Goal: Task Accomplishment & Management: Use online tool/utility

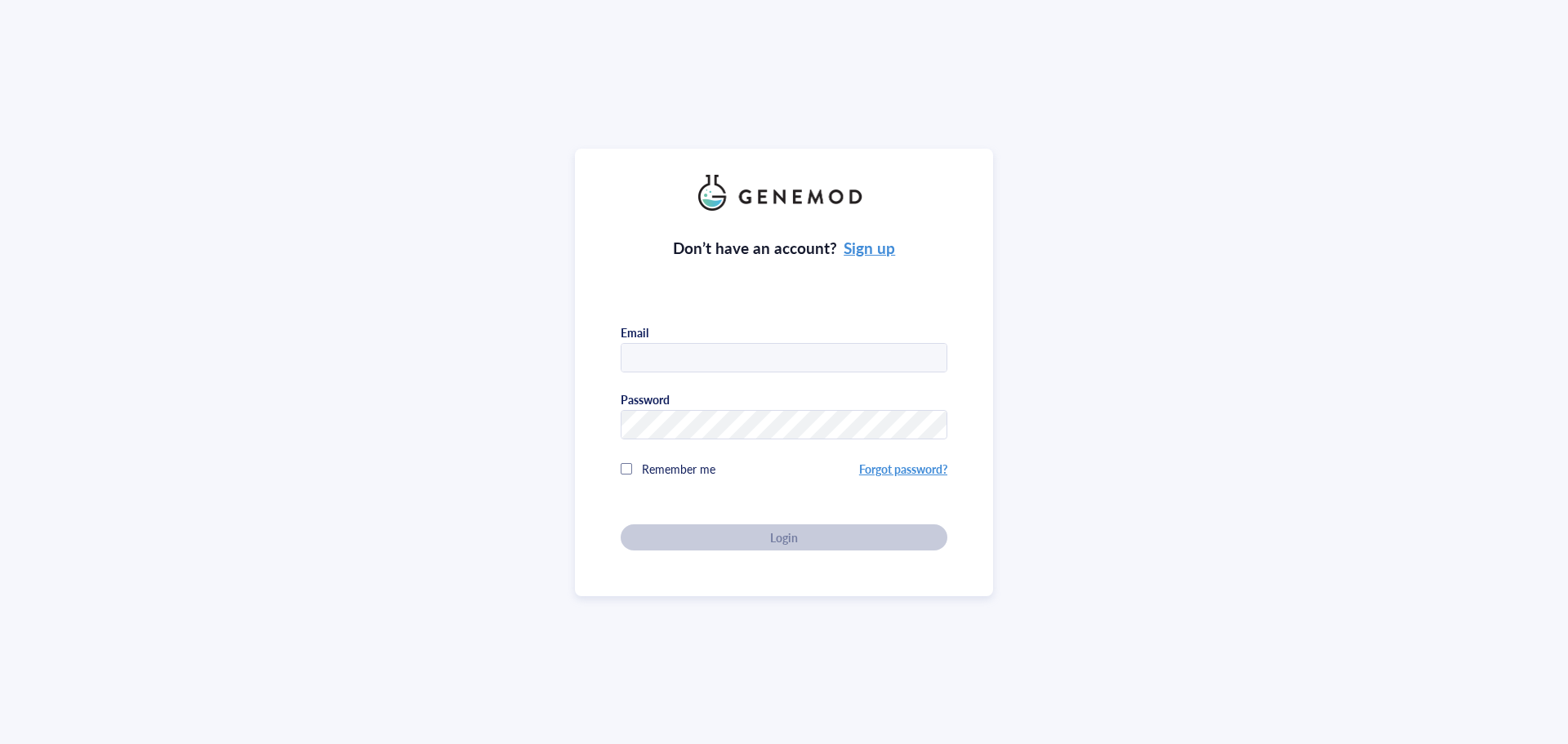
click at [636, 362] on input "text" at bounding box center [784, 358] width 325 height 29
type input "[PERSON_NAME][EMAIL_ADDRESS][DOMAIN_NAME]"
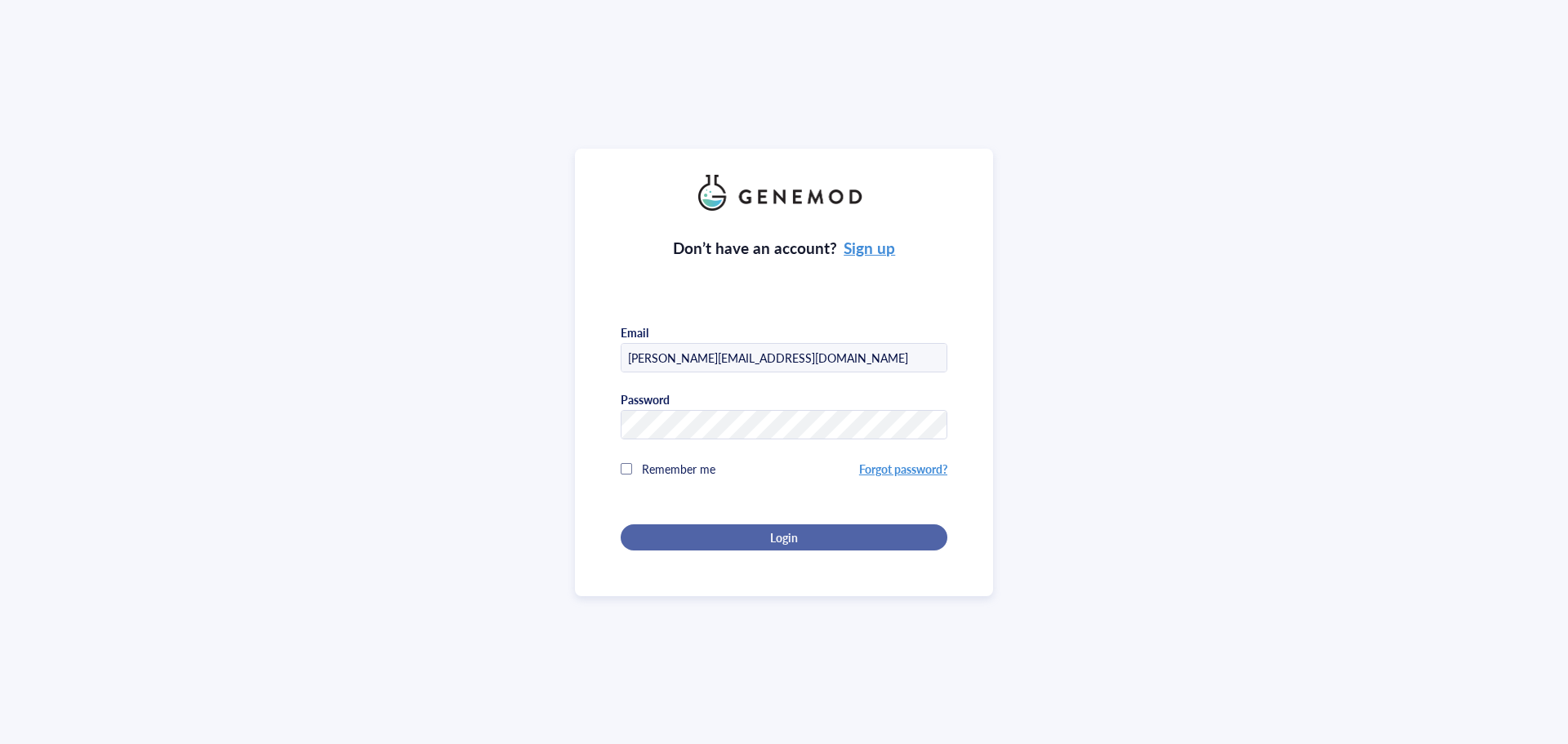
click at [798, 537] on div "Login" at bounding box center [784, 538] width 275 height 15
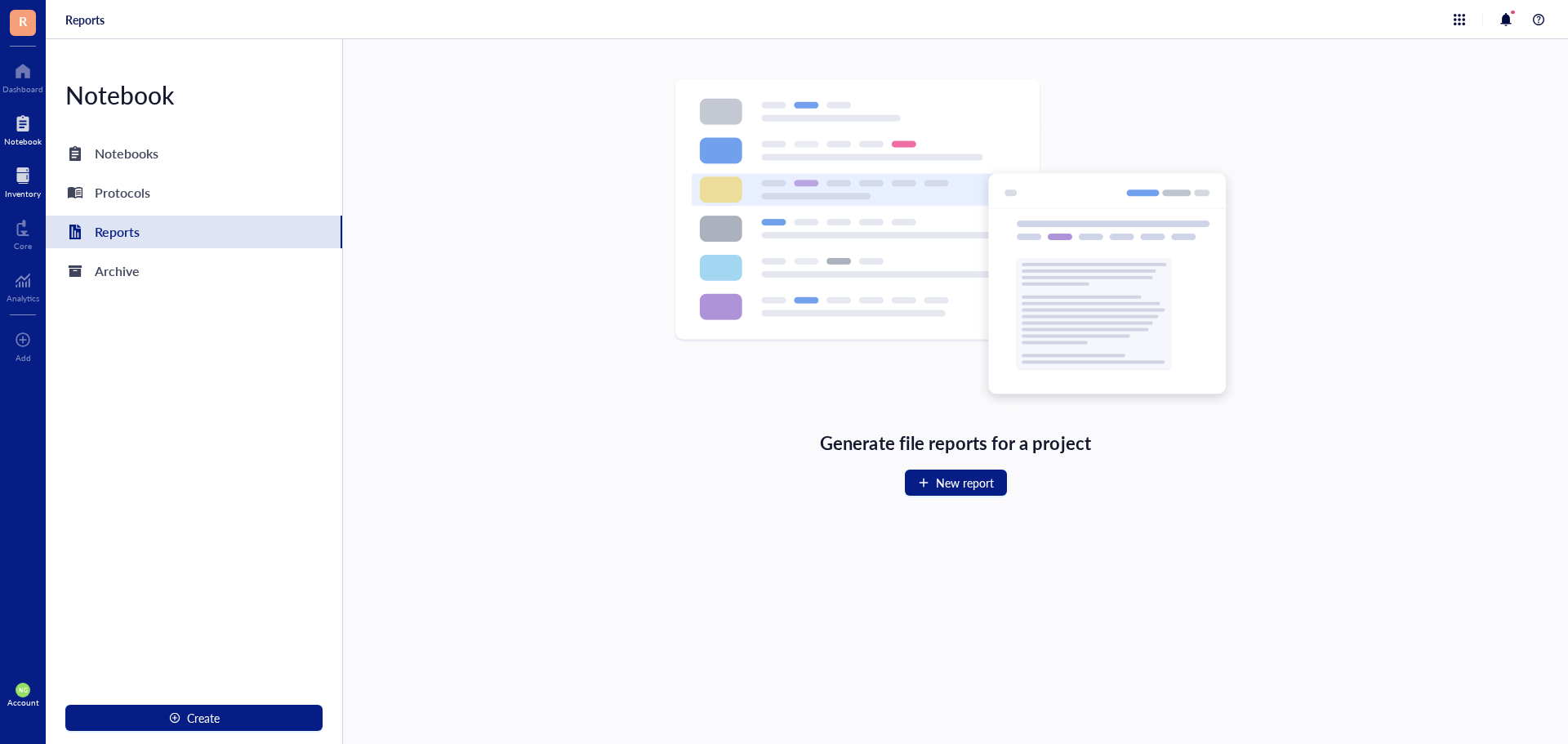
click at [25, 179] on div at bounding box center [23, 175] width 36 height 26
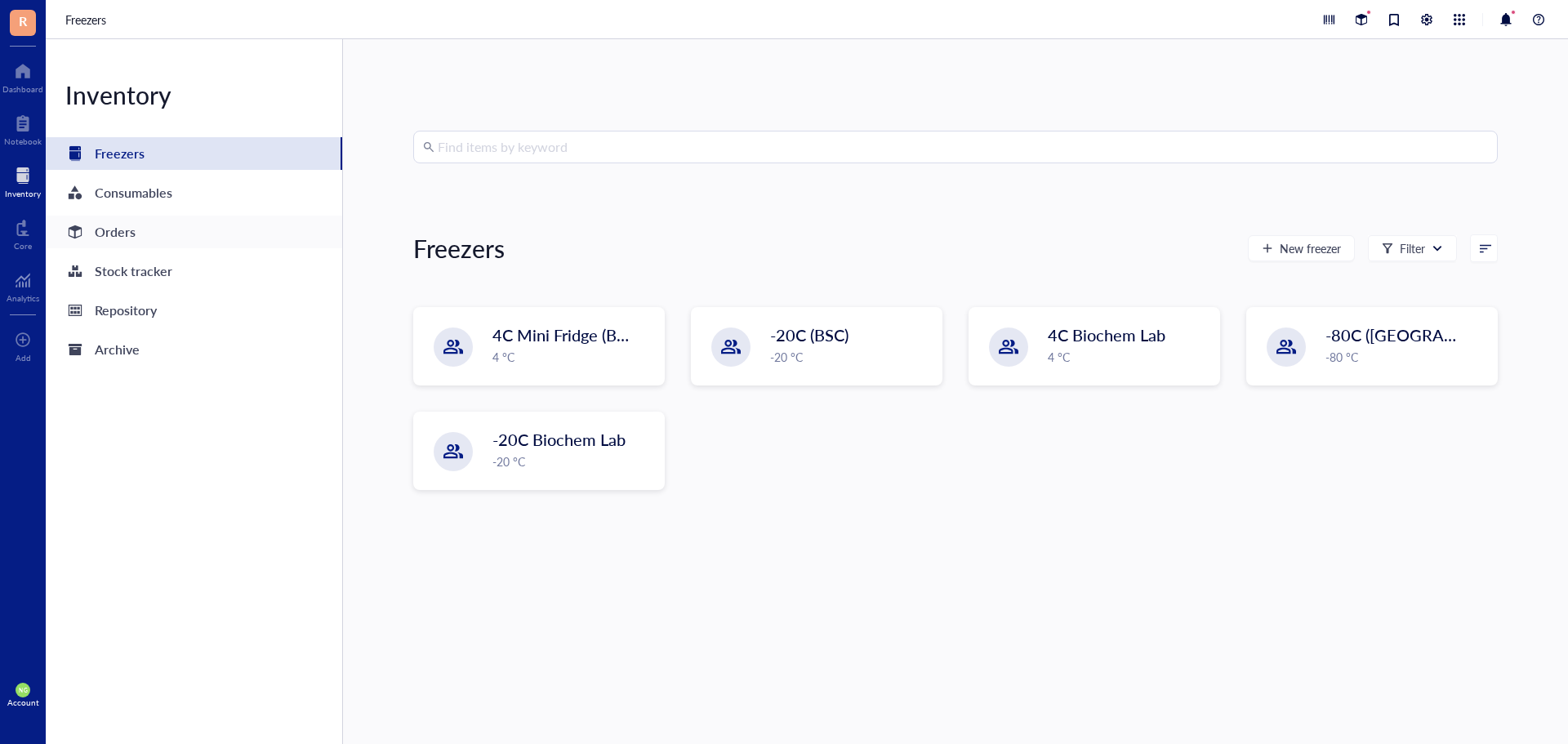
click at [128, 234] on div "Orders" at bounding box center [116, 232] width 41 height 23
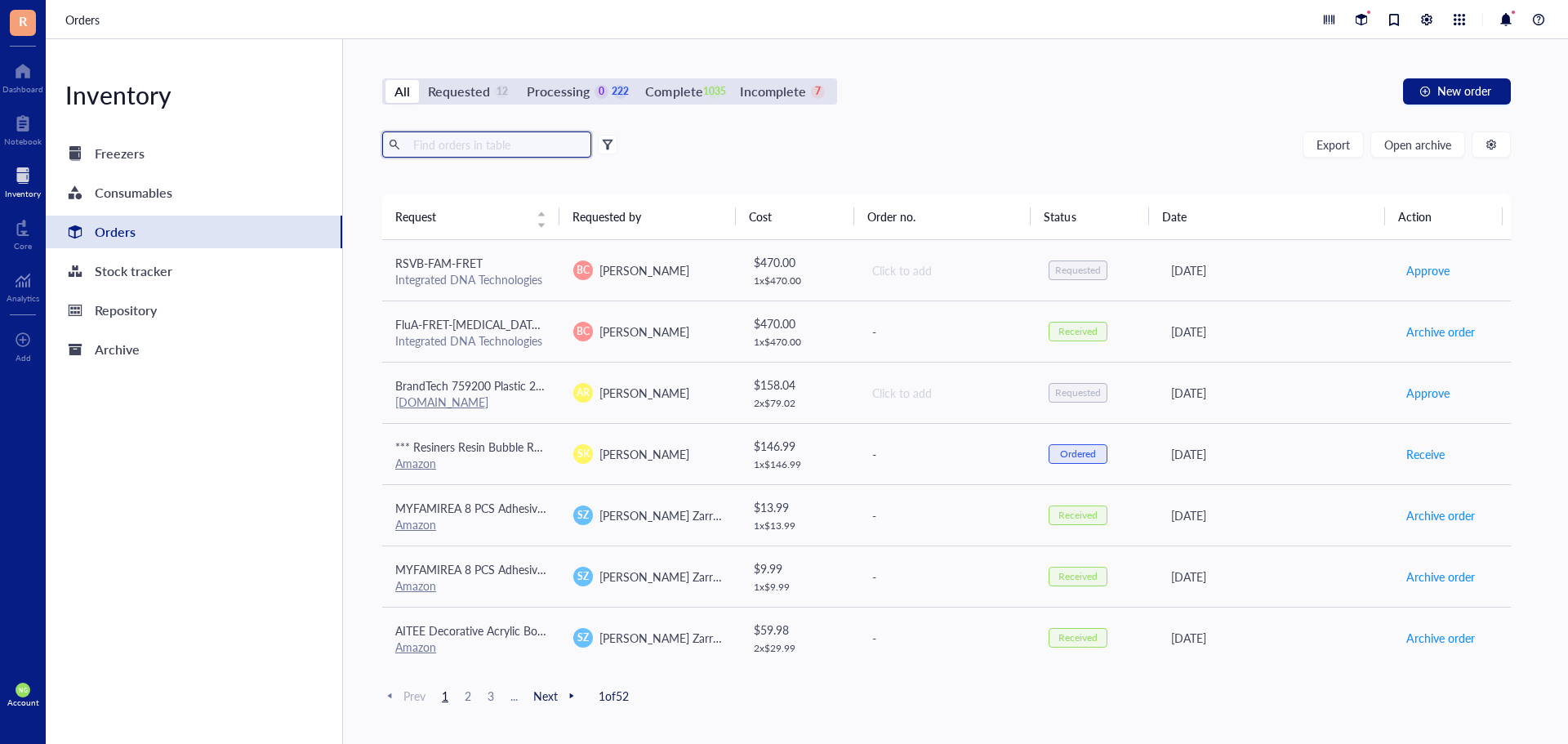
click at [446, 143] on input "text" at bounding box center [495, 144] width 178 height 25
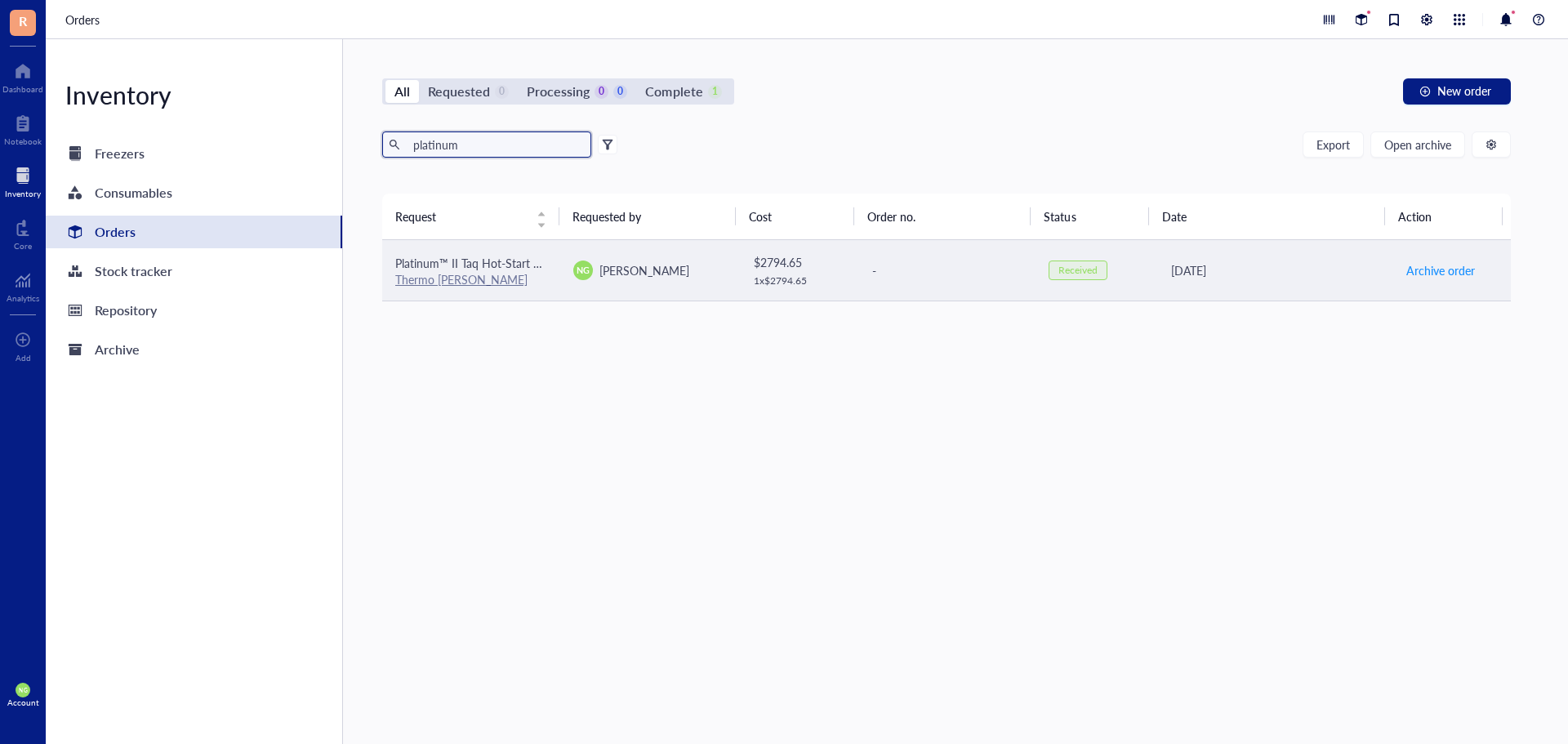
type input "platinum"
click at [461, 273] on link "Thermo [PERSON_NAME]" at bounding box center [461, 279] width 132 height 16
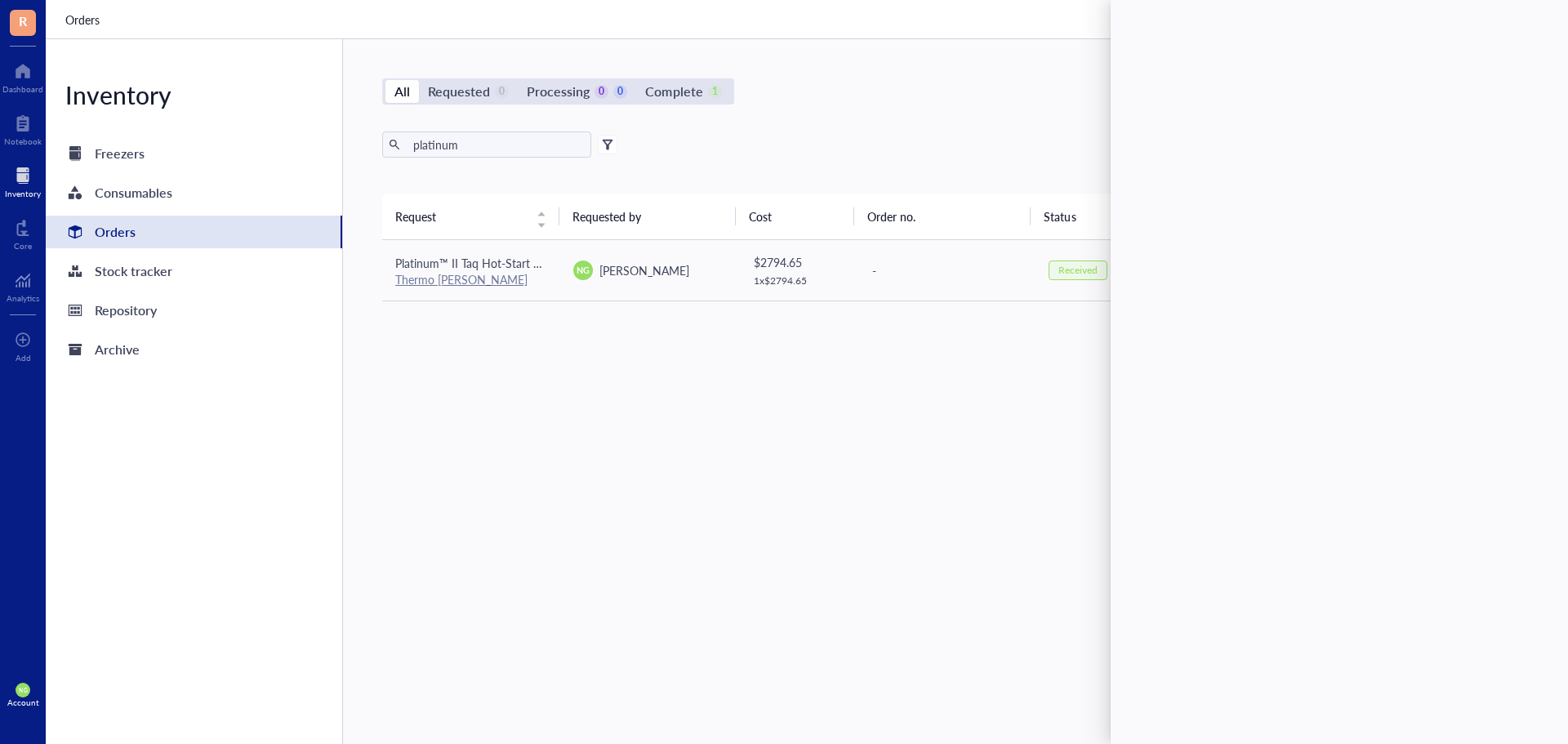
click at [543, 397] on div "Request Requested by Cost Order no. Status Date Action Platinum™ II Taq Hot-Sta…" at bounding box center [946, 429] width 1129 height 473
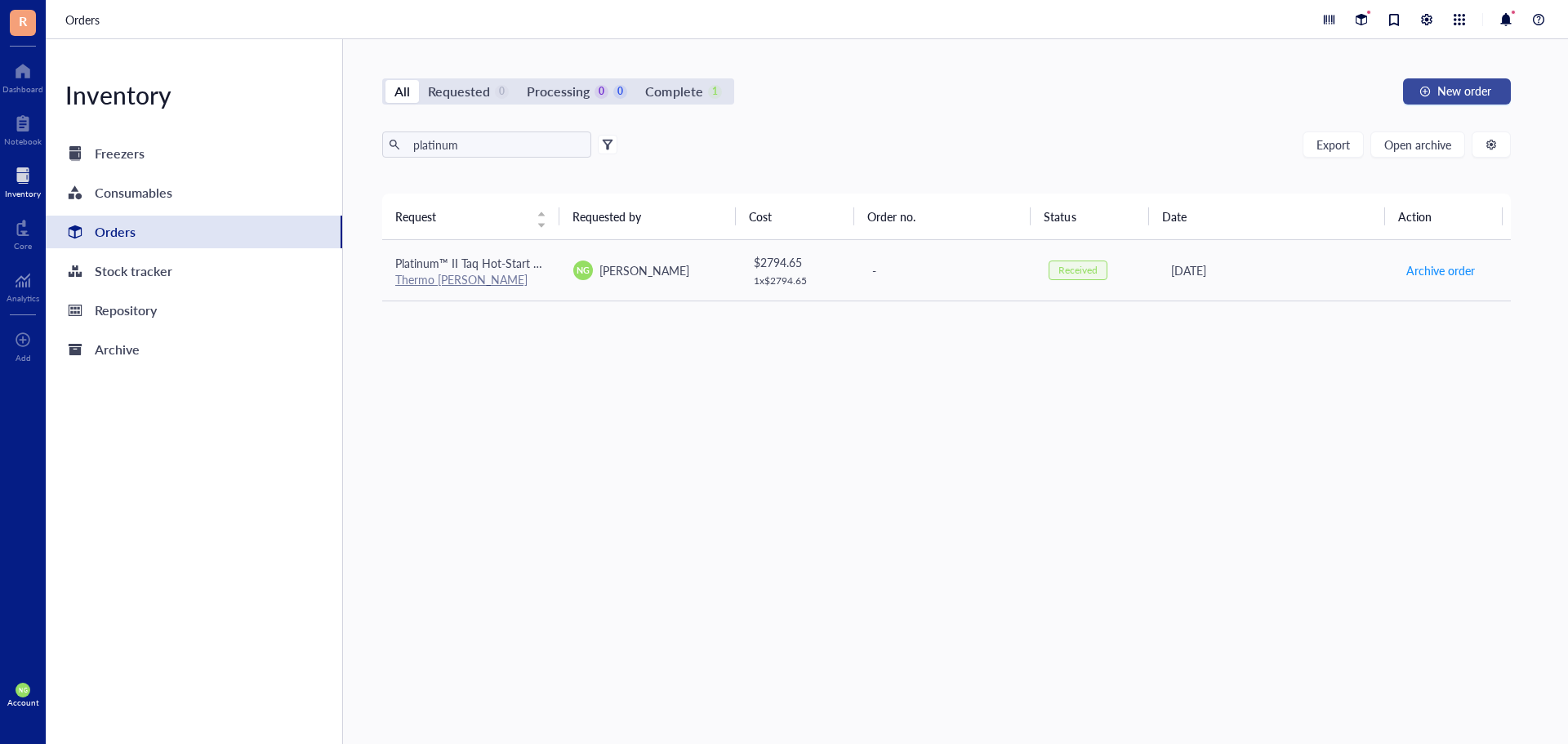
click at [1458, 84] on span "New order" at bounding box center [1464, 91] width 54 height 13
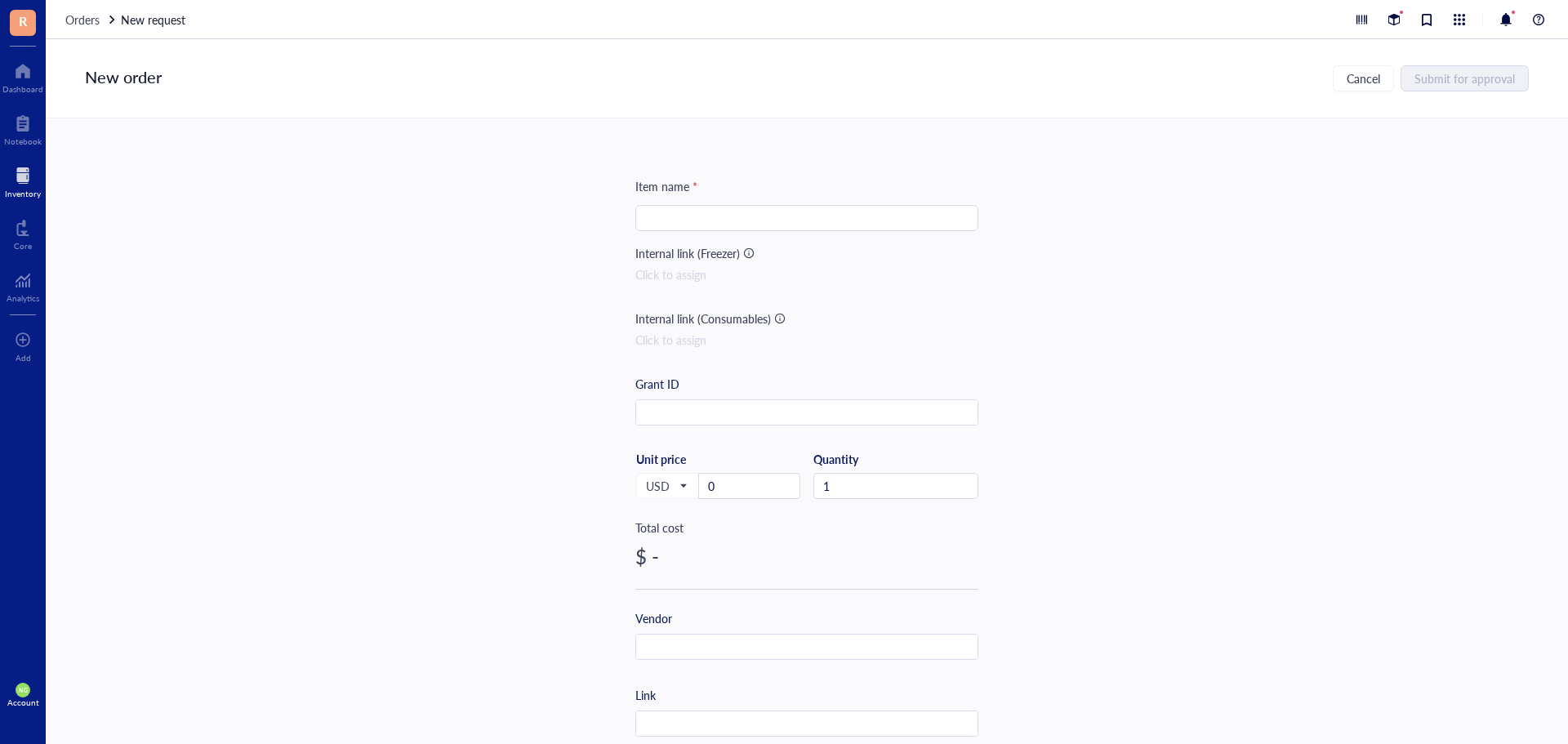
click at [757, 204] on div "Item name * Internal link (Freezer) Click to assign Internal link (Consumables)…" at bounding box center [807, 628] width 343 height 904
click at [750, 208] on input "search" at bounding box center [807, 218] width 324 height 25
paste input "Platinum™ II Taq Hot-Start DNA Polymerase"
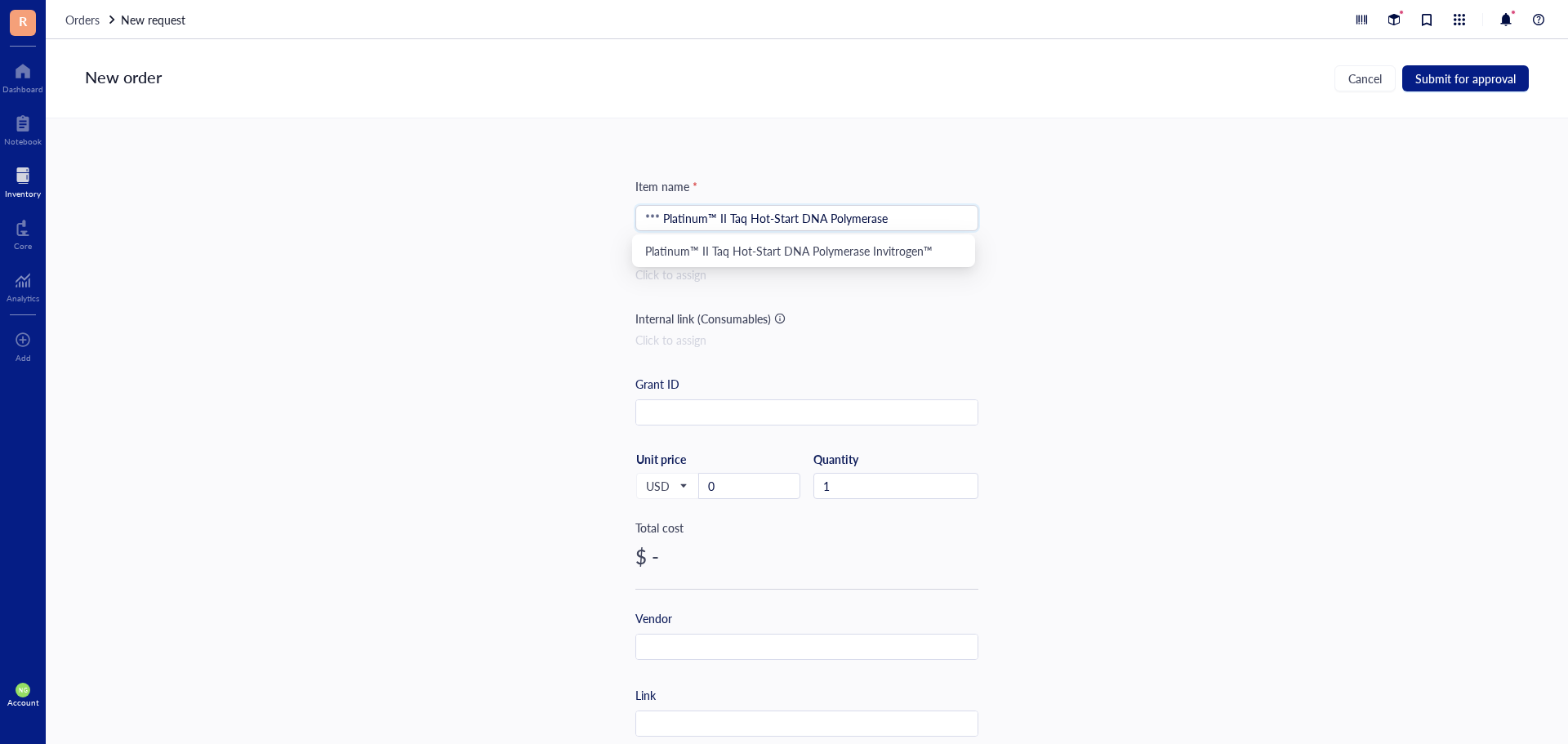
type input "*** Platinum™ II Taq Hot-Start DNA Polymerase"
click at [975, 351] on div "Item name * *** Platinum™ II Taq Hot-Start DNA Polymerase Internal link (Freeze…" at bounding box center [807, 430] width 1522 height 625
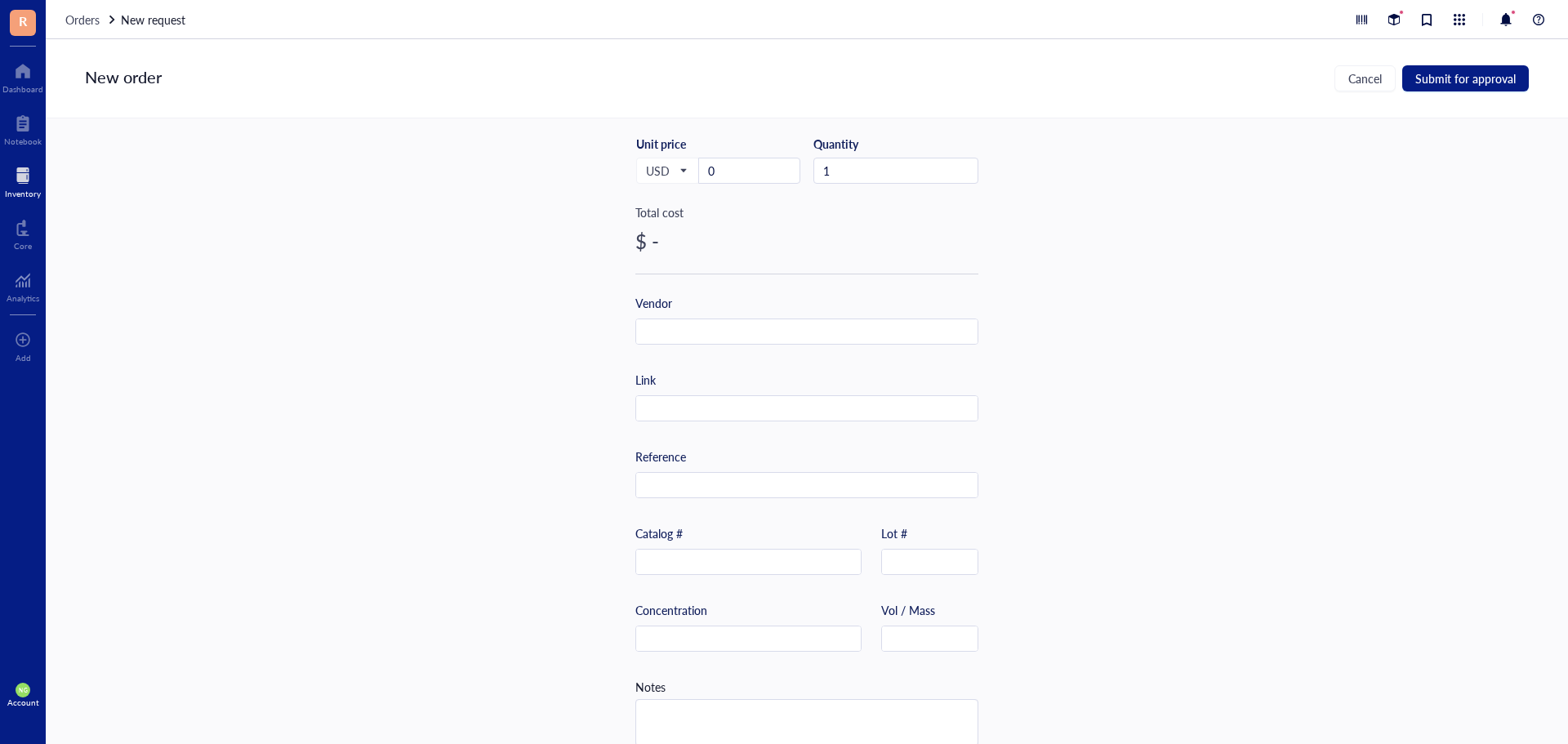
scroll to position [327, 0]
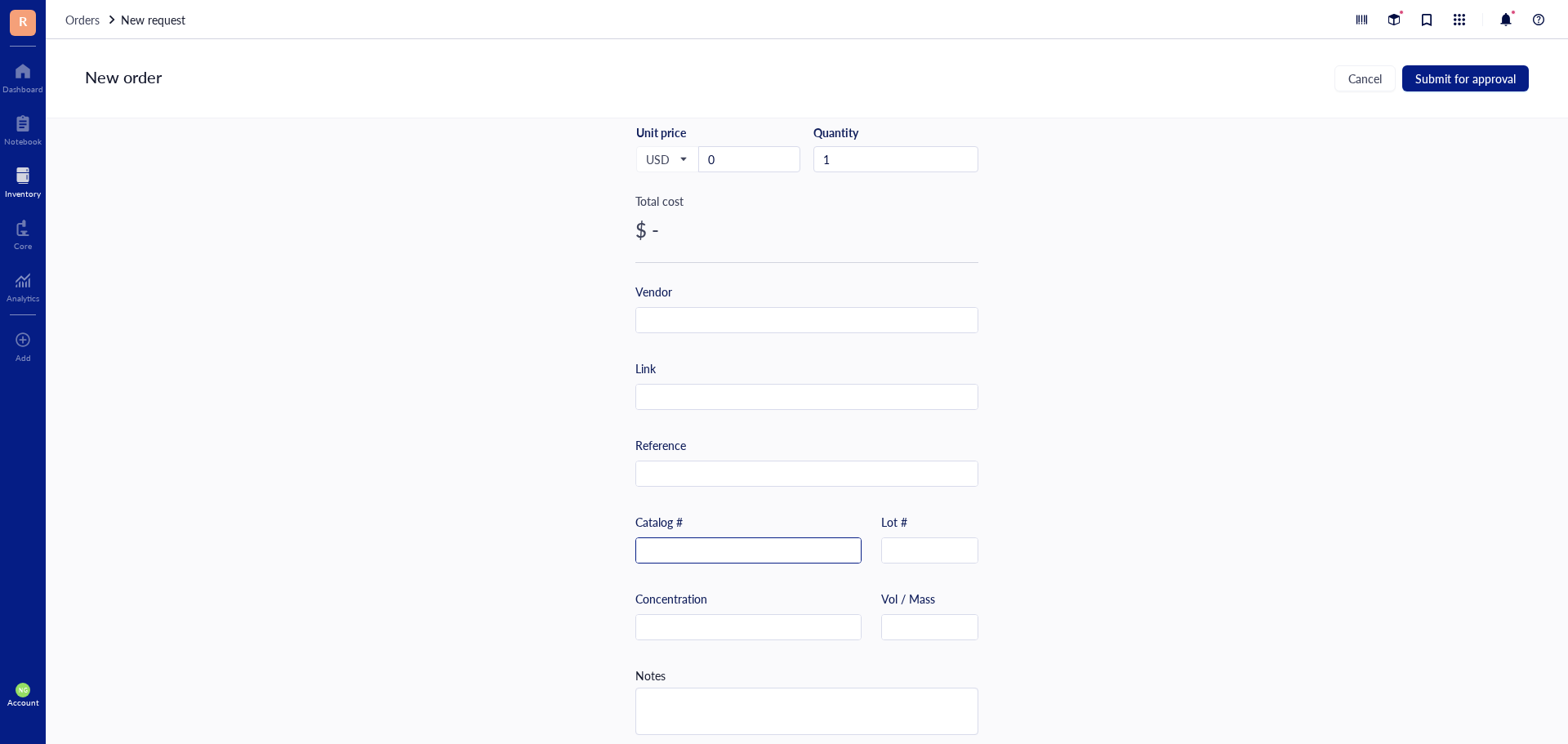
click at [757, 551] on input "text" at bounding box center [748, 551] width 225 height 26
paste input "14966025"
type input "14966025"
click at [1089, 424] on div "Item name * *** Platinum™ II Taq Hot-Start DNA Polymerase Internal link (Freeze…" at bounding box center [807, 430] width 1522 height 625
click at [749, 166] on input "0" at bounding box center [749, 159] width 101 height 25
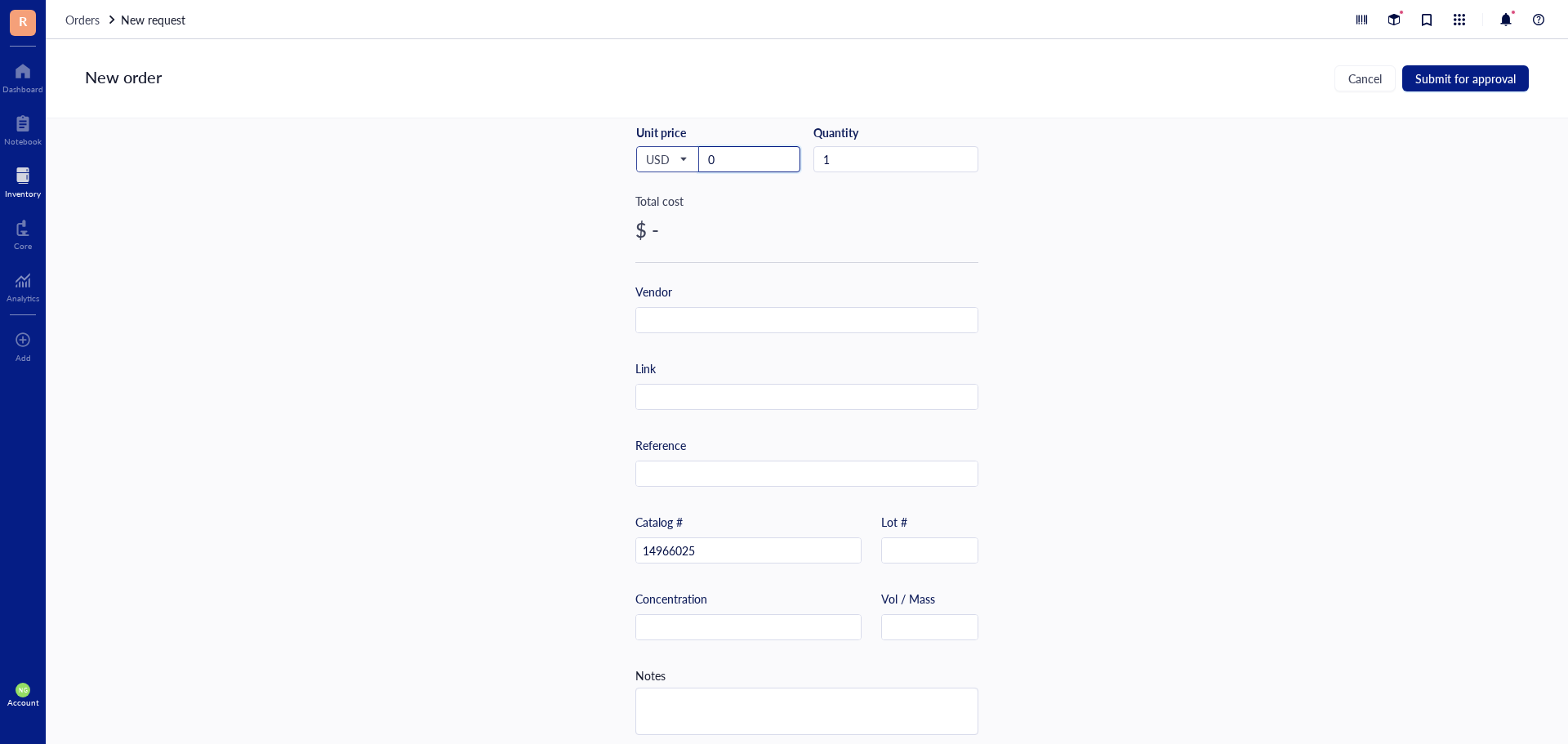
drag, startPoint x: 749, startPoint y: 166, endPoint x: 681, endPoint y: 161, distance: 68.2
click at [687, 161] on div "USD Unit price 0" at bounding box center [717, 158] width 165 height 67
type input "2306.25"
click at [719, 313] on input "text" at bounding box center [807, 321] width 341 height 26
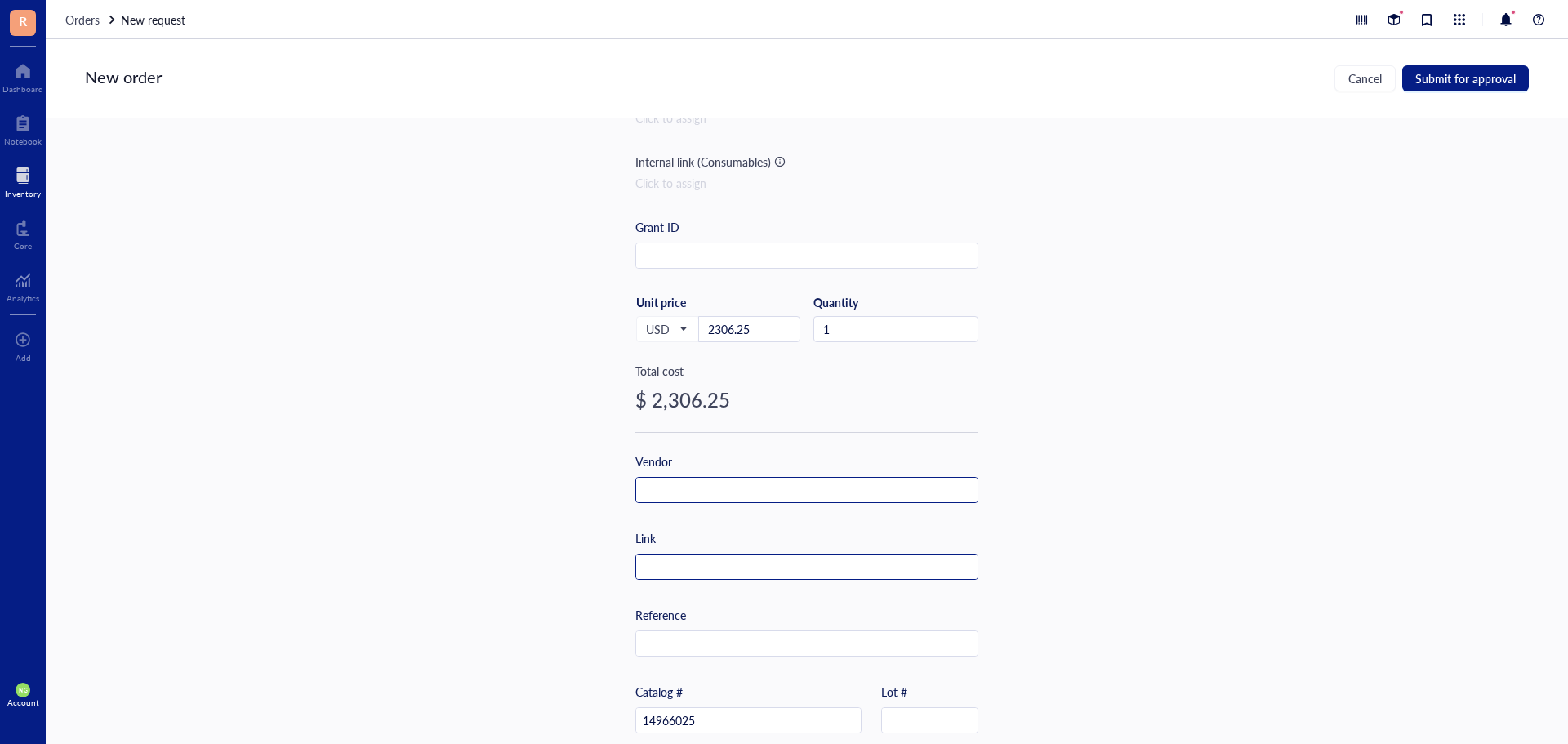
scroll to position [163, 0]
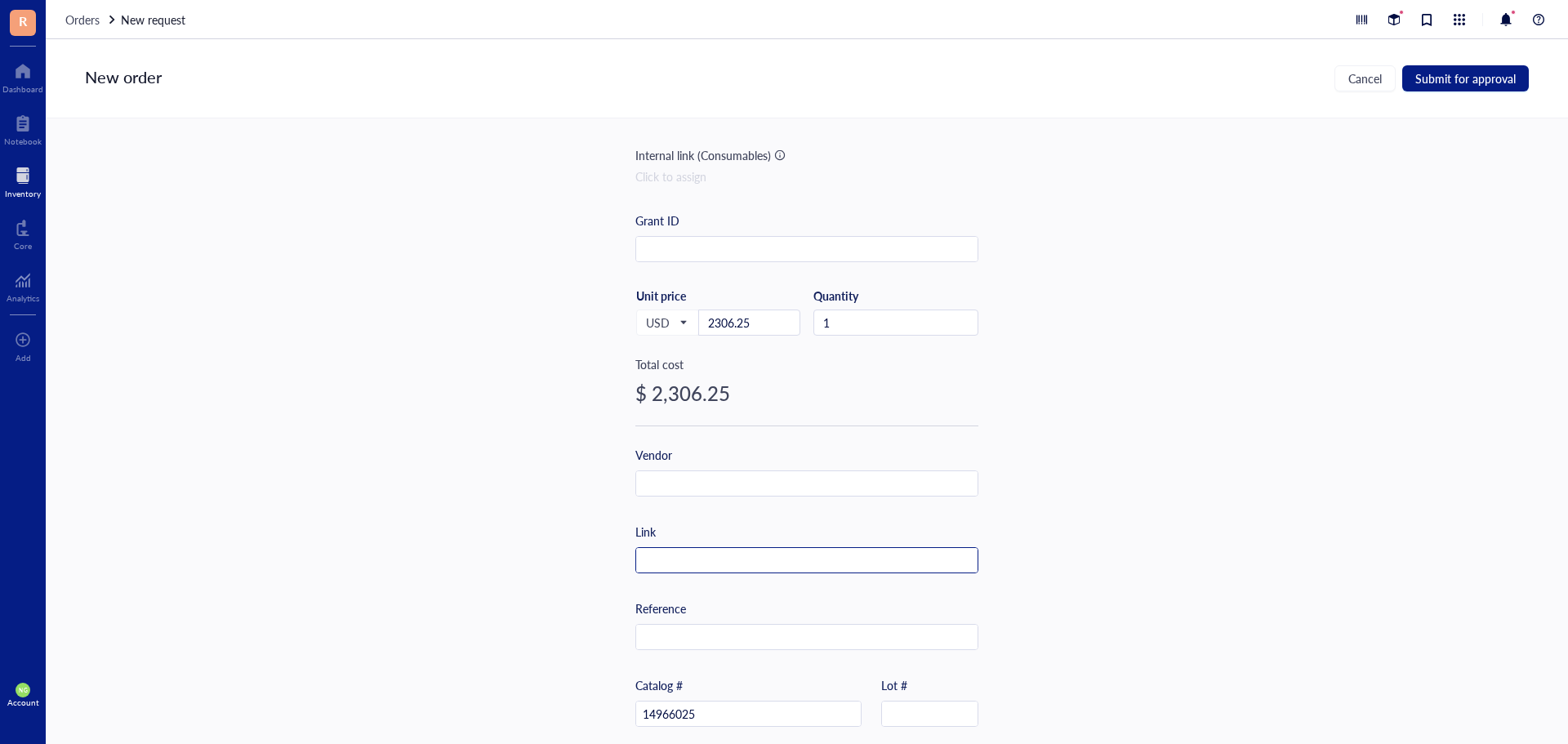
click at [685, 562] on input "text" at bounding box center [807, 561] width 341 height 26
paste input "[URL][DOMAIN_NAME]"
click at [483, 418] on div "Item name * *** Platinum™ II Taq Hot-Start DNA Polymerase Internal link (Freeze…" at bounding box center [807, 430] width 1522 height 625
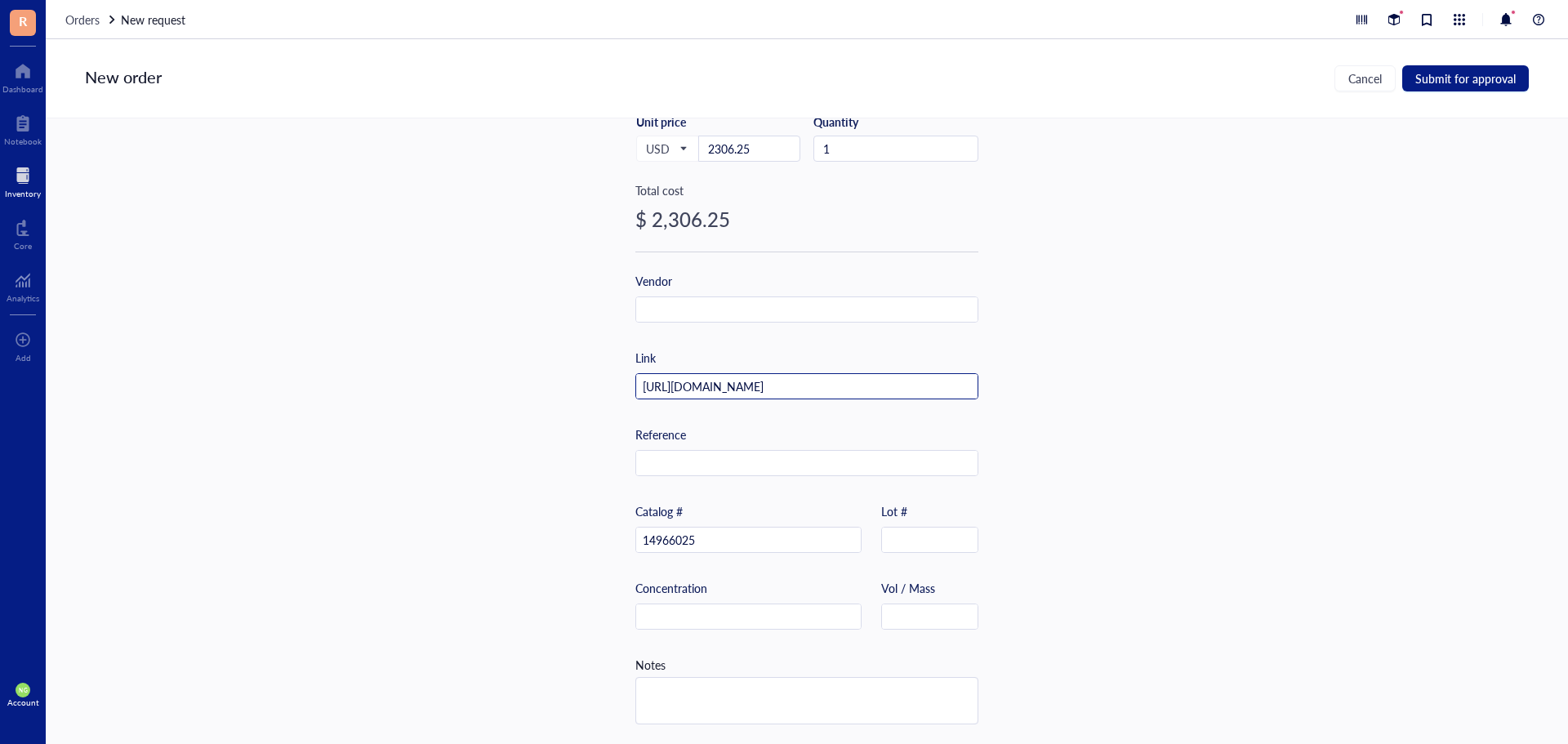
drag, startPoint x: 967, startPoint y: 378, endPoint x: 479, endPoint y: 370, distance: 488.1
click at [483, 370] on div "Item name * *** Platinum™ II Taq Hot-Start DNA Polymerase Internal link (Freeze…" at bounding box center [807, 430] width 1522 height 625
paste input "025"
type input "[URL][DOMAIN_NAME]"
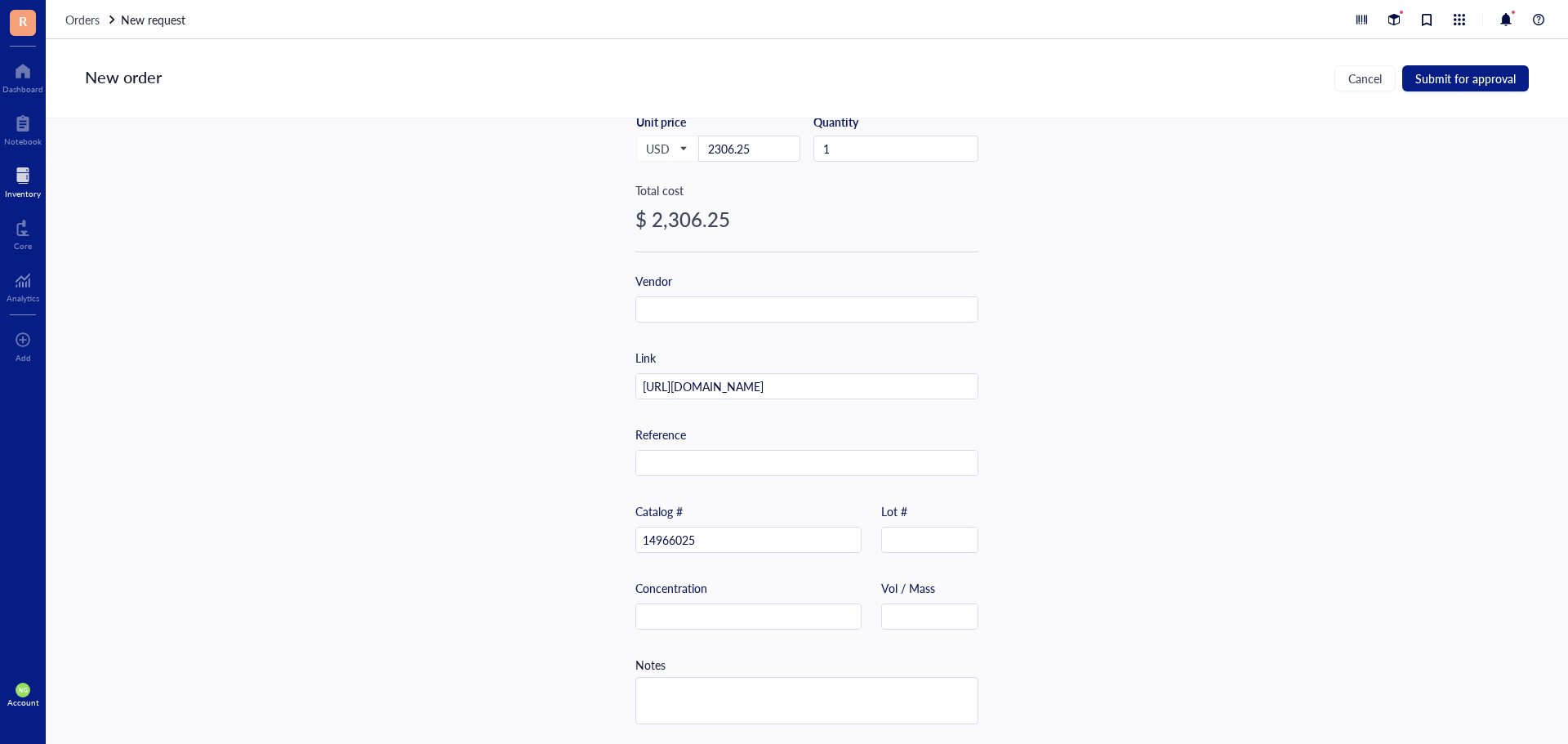
scroll to position [0, 0]
click at [1094, 436] on div "Item name * *** Platinum™ II Taq Hot-Start DNA Polymerase Internal link (Freeze…" at bounding box center [807, 430] width 1522 height 625
click at [713, 306] on input "text" at bounding box center [807, 311] width 341 height 26
type input "ThermoFisher Scientific"
click at [1060, 259] on div "Item name * *** Platinum™ II Taq Hot-Start DNA Polymerase Internal link (Freeze…" at bounding box center [807, 430] width 1522 height 625
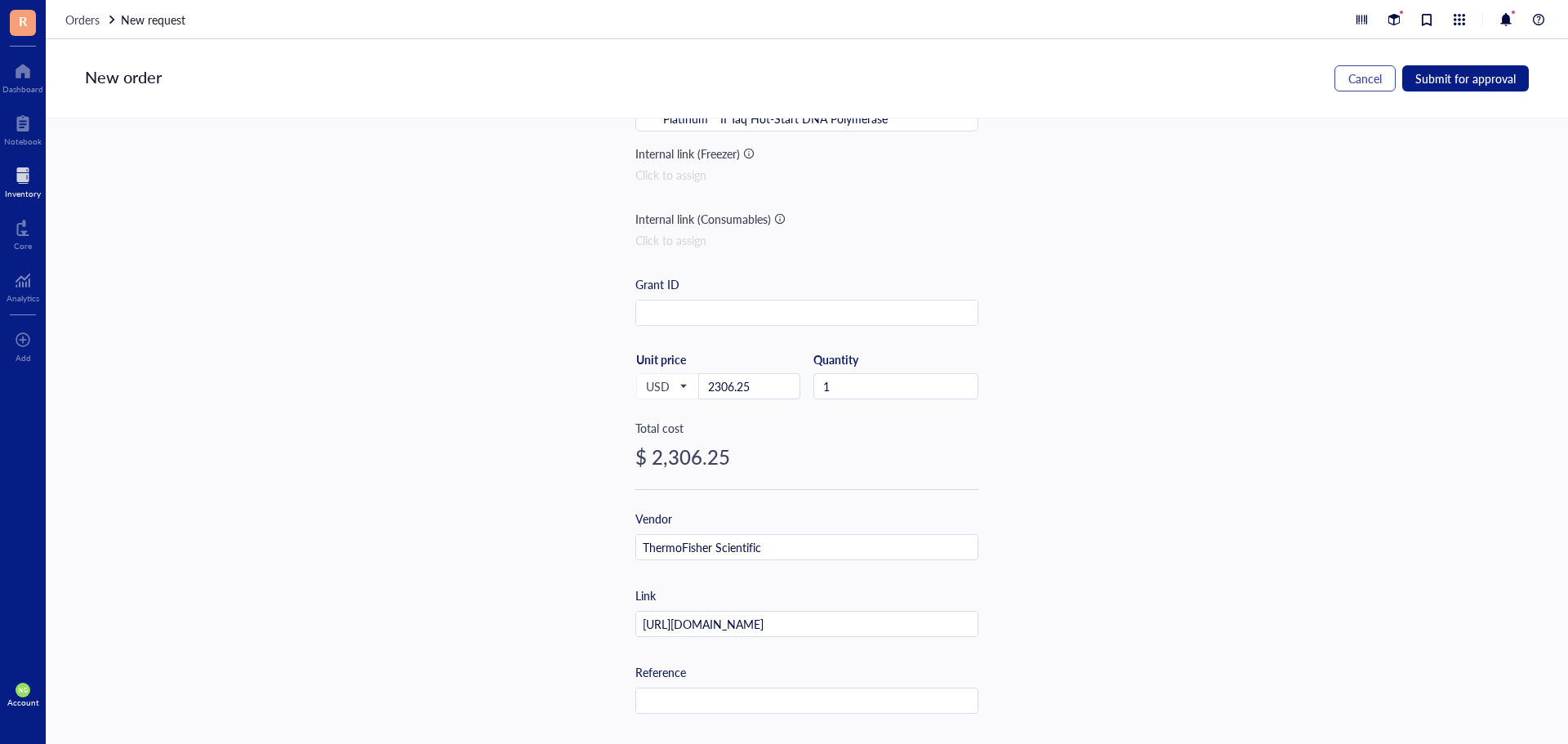
scroll to position [99, 0]
click at [1447, 79] on span "Submit for approval" at bounding box center [1466, 79] width 101 height 13
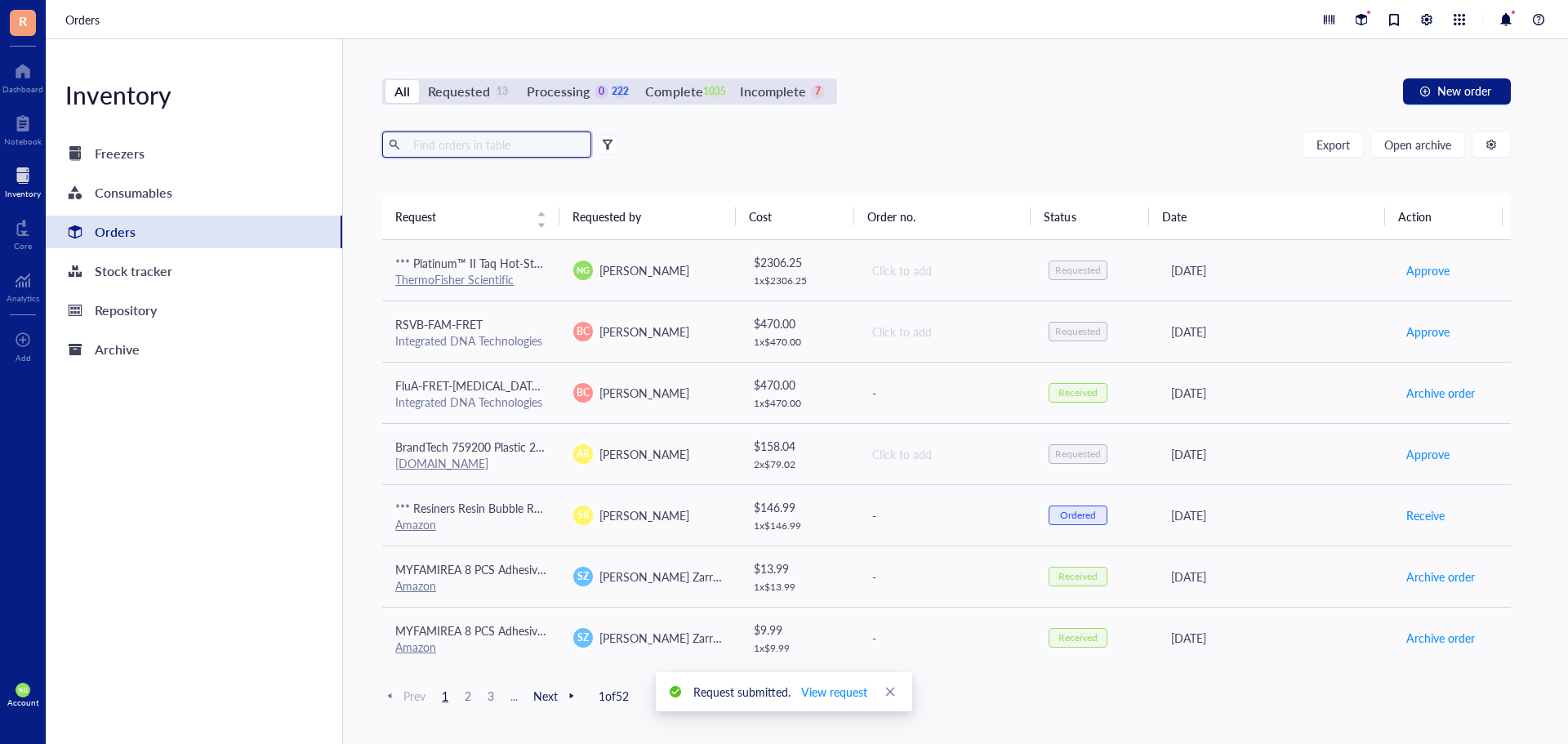
click at [464, 140] on input "text" at bounding box center [495, 144] width 178 height 25
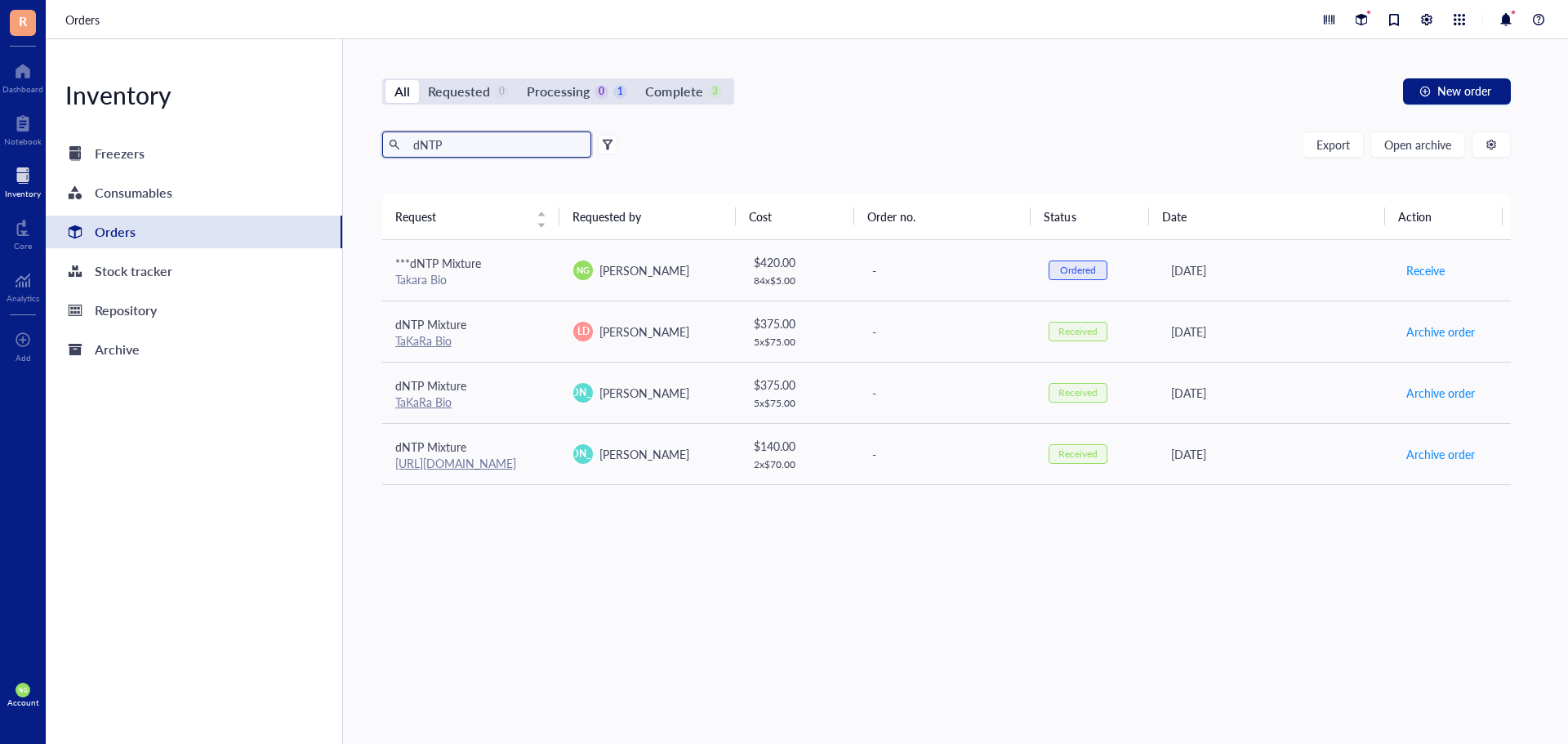
type input "dNTP"
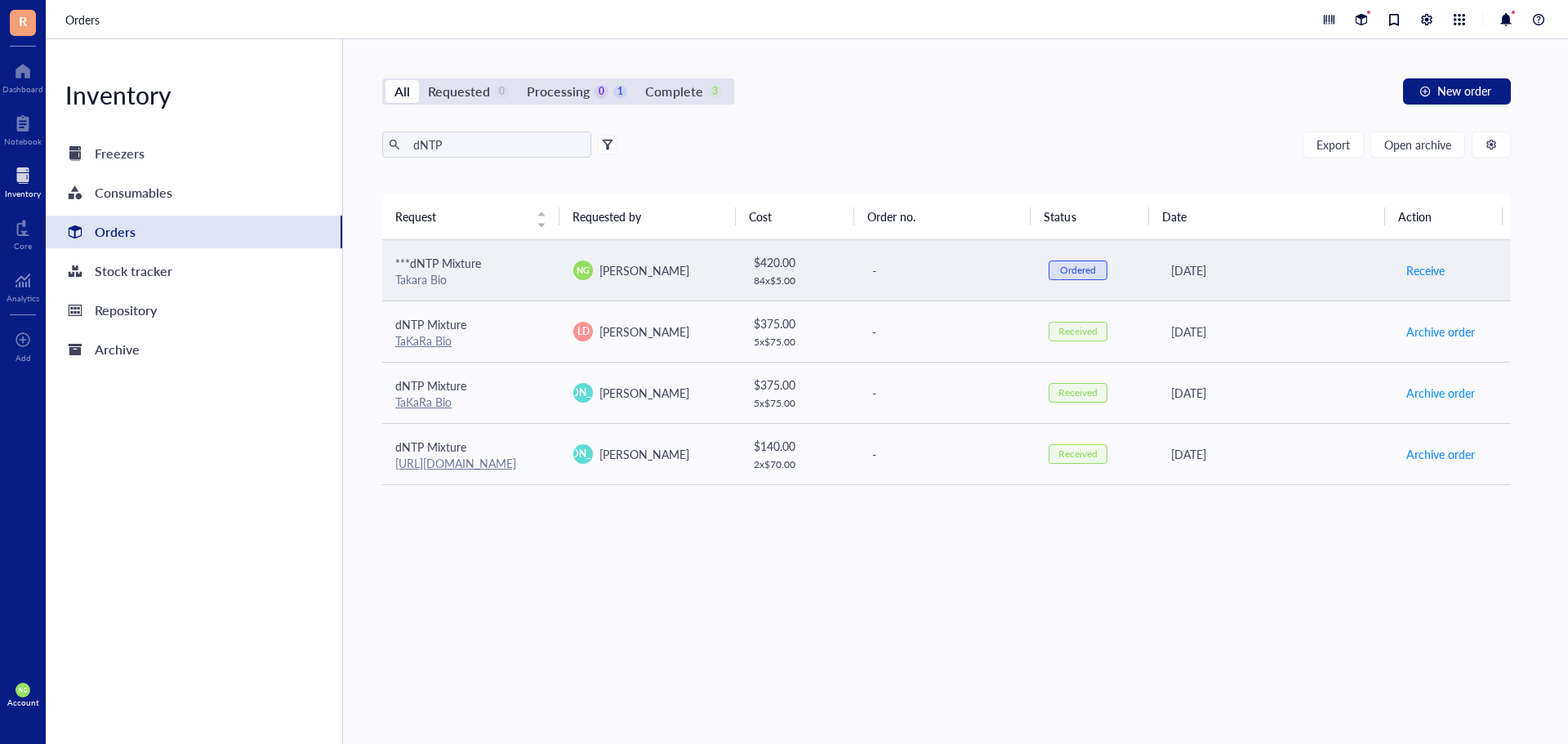
click at [435, 257] on span "***dNTP Mixture" at bounding box center [438, 263] width 86 height 16
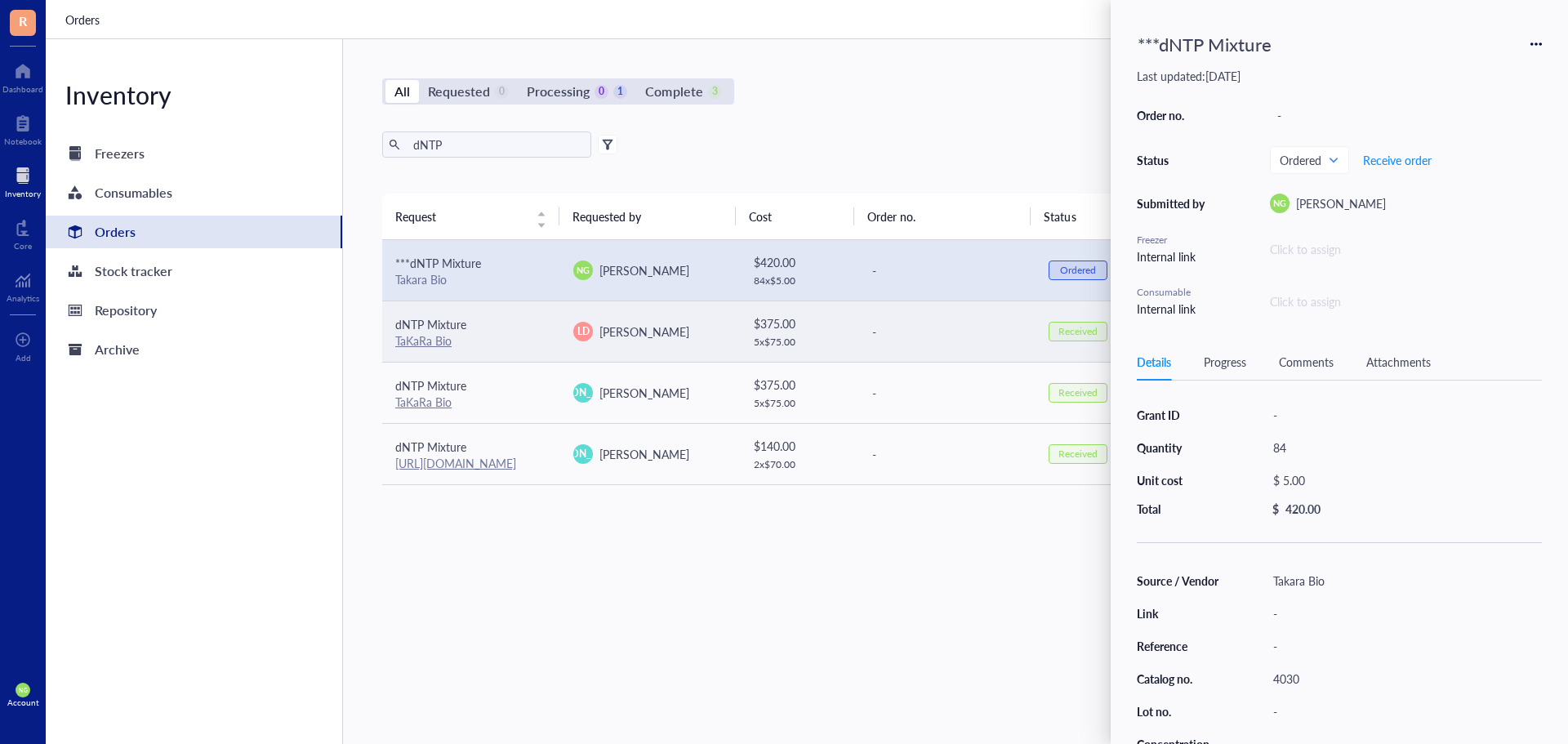
click at [450, 346] on link "TaKaRa Bio" at bounding box center [423, 340] width 57 height 16
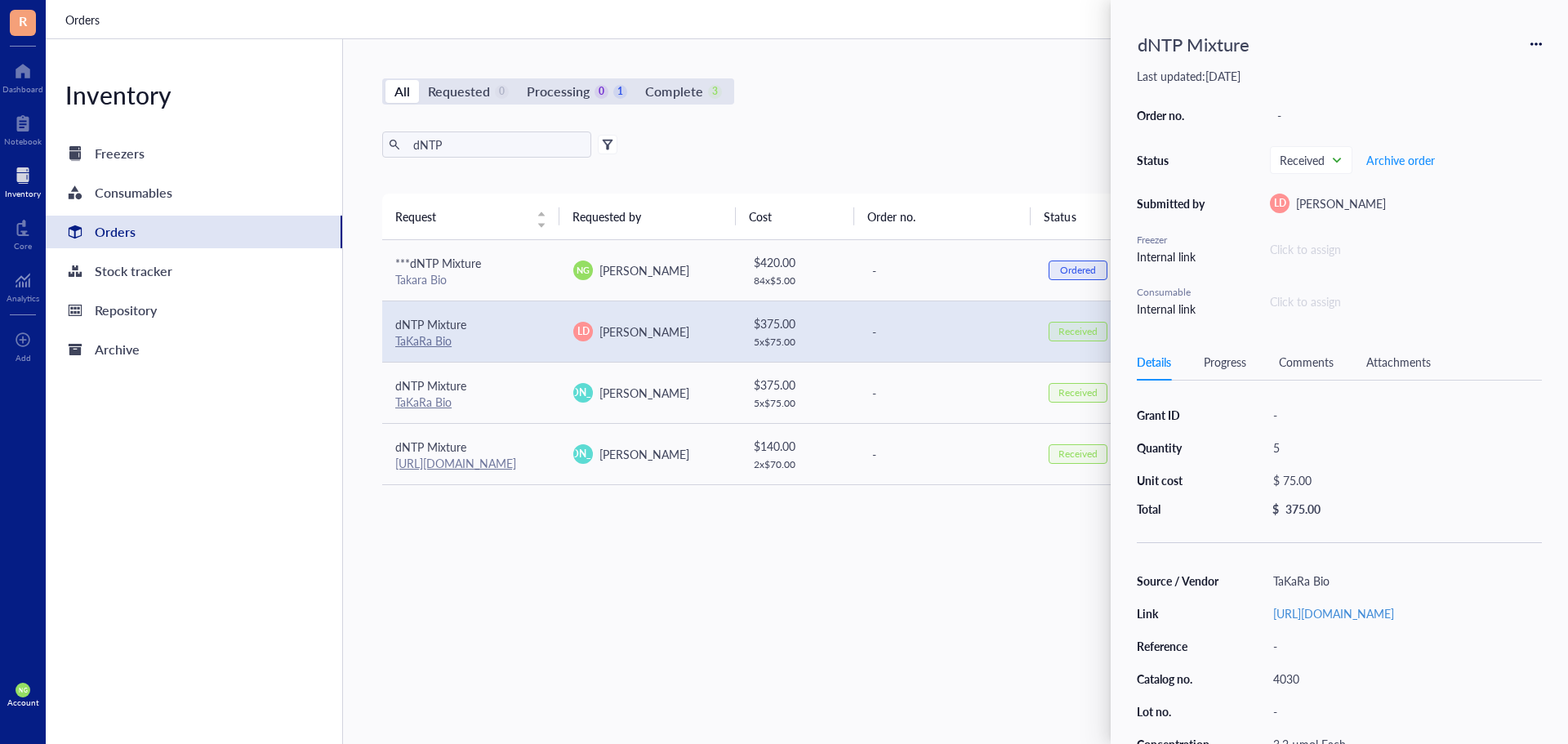
click at [981, 96] on div "All Requested 0 Processing 0 1 Complete 3 New order" at bounding box center [946, 92] width 1129 height 26
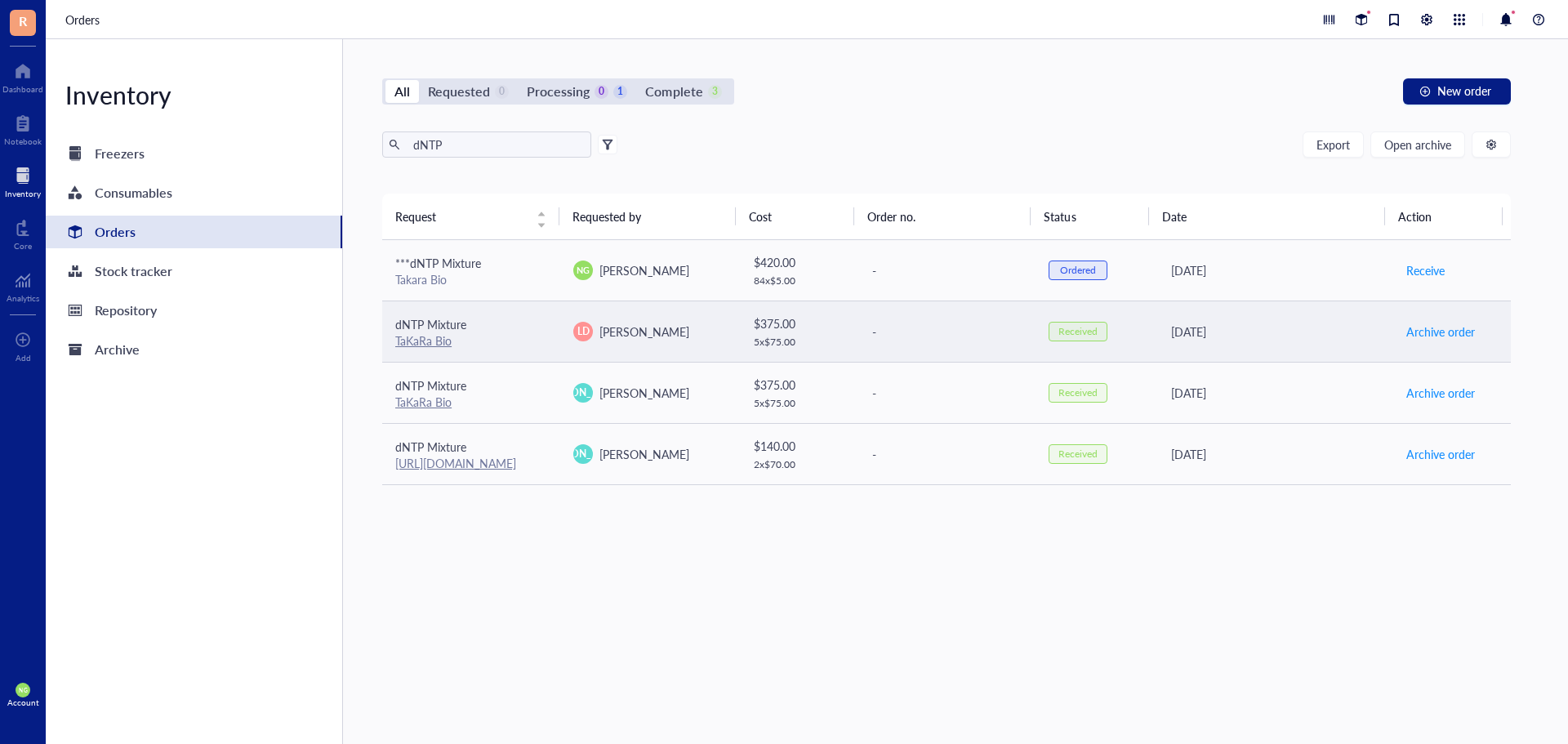
click at [428, 330] on span "dNTP Mixture" at bounding box center [430, 324] width 71 height 16
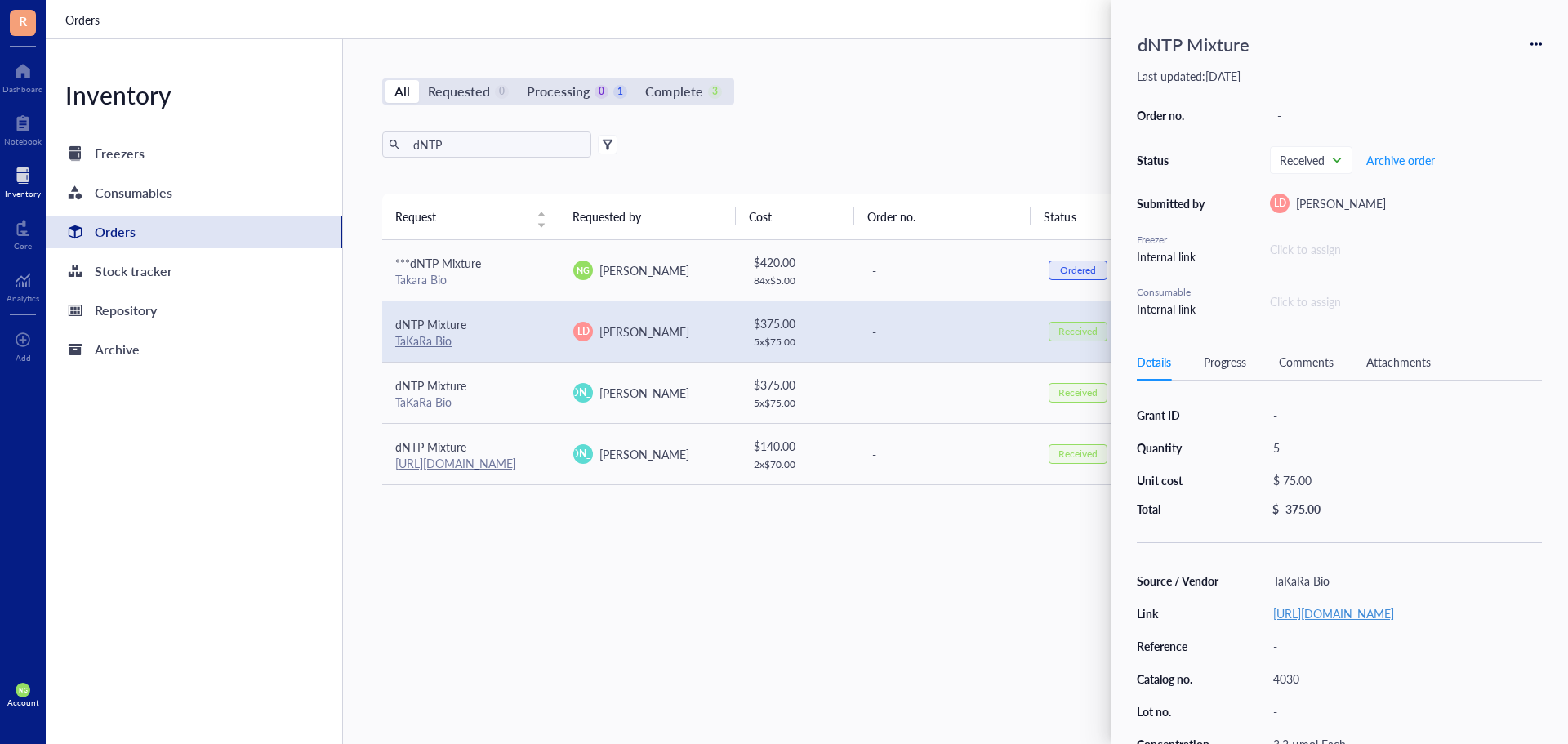
click at [1355, 616] on link "[URL][DOMAIN_NAME]" at bounding box center [1333, 613] width 120 height 16
click at [1036, 138] on div "dNTP Export Open archive" at bounding box center [946, 144] width 1129 height 26
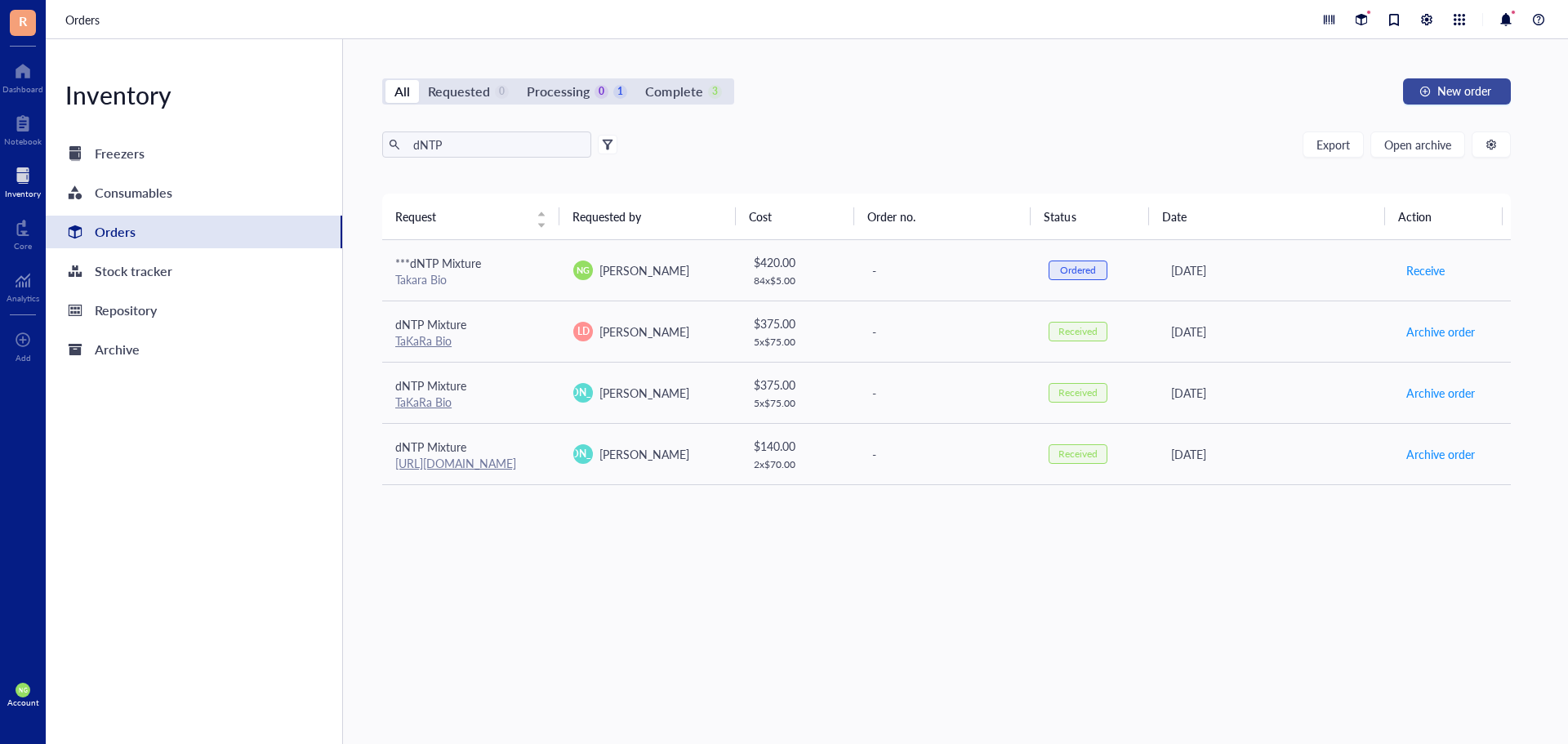
click at [1438, 92] on span "New order" at bounding box center [1464, 91] width 54 height 13
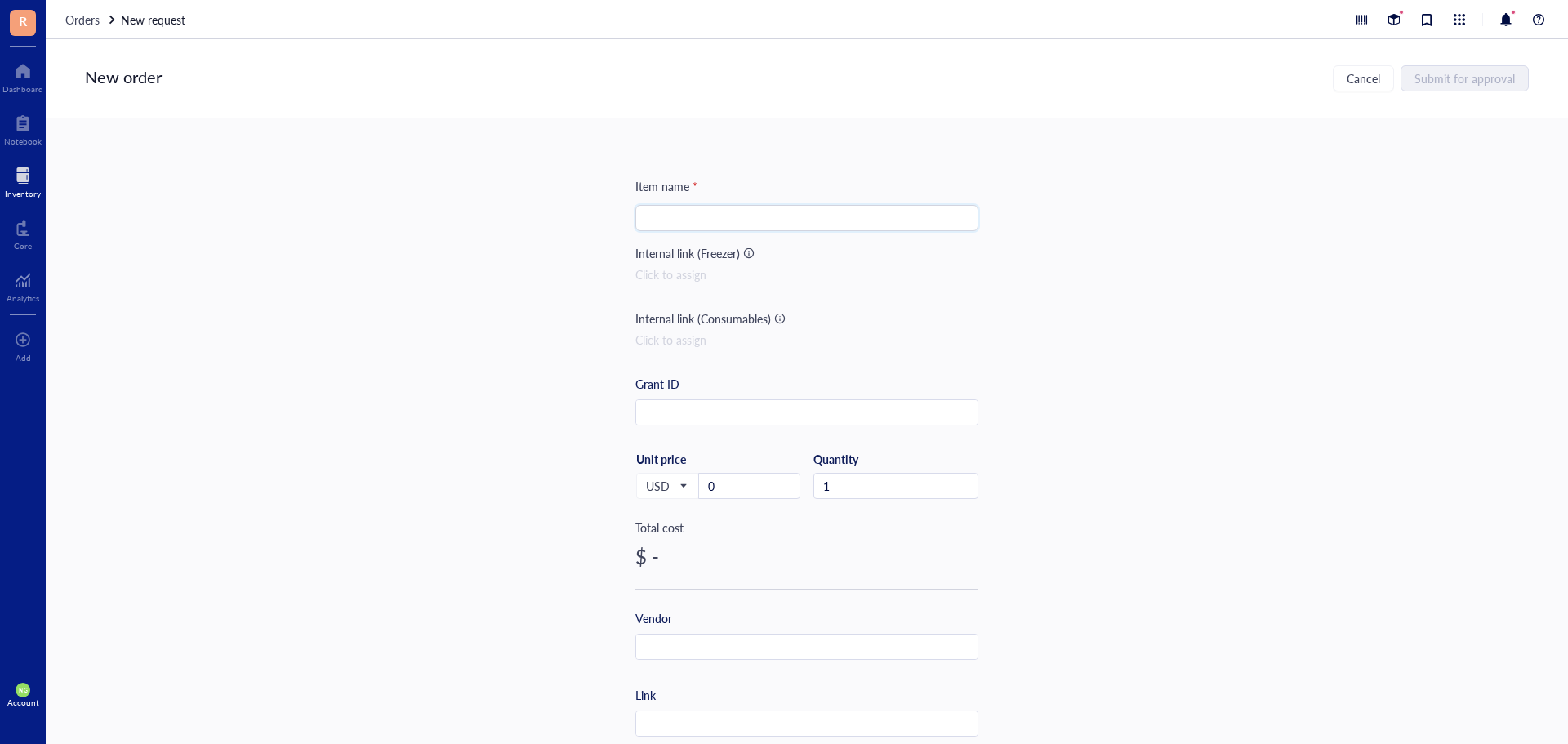
click at [735, 211] on input "search" at bounding box center [807, 218] width 324 height 25
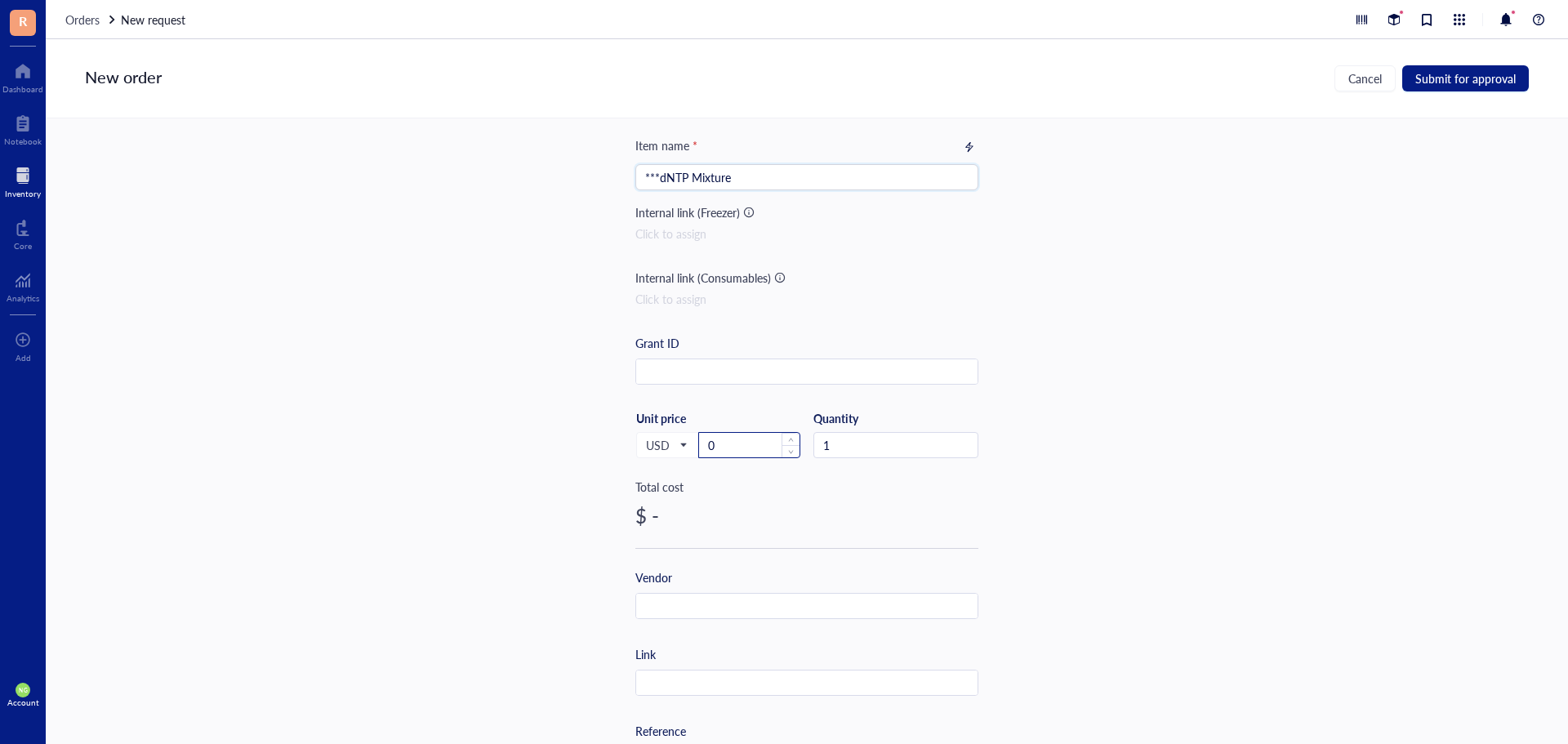
scroll to position [343, 0]
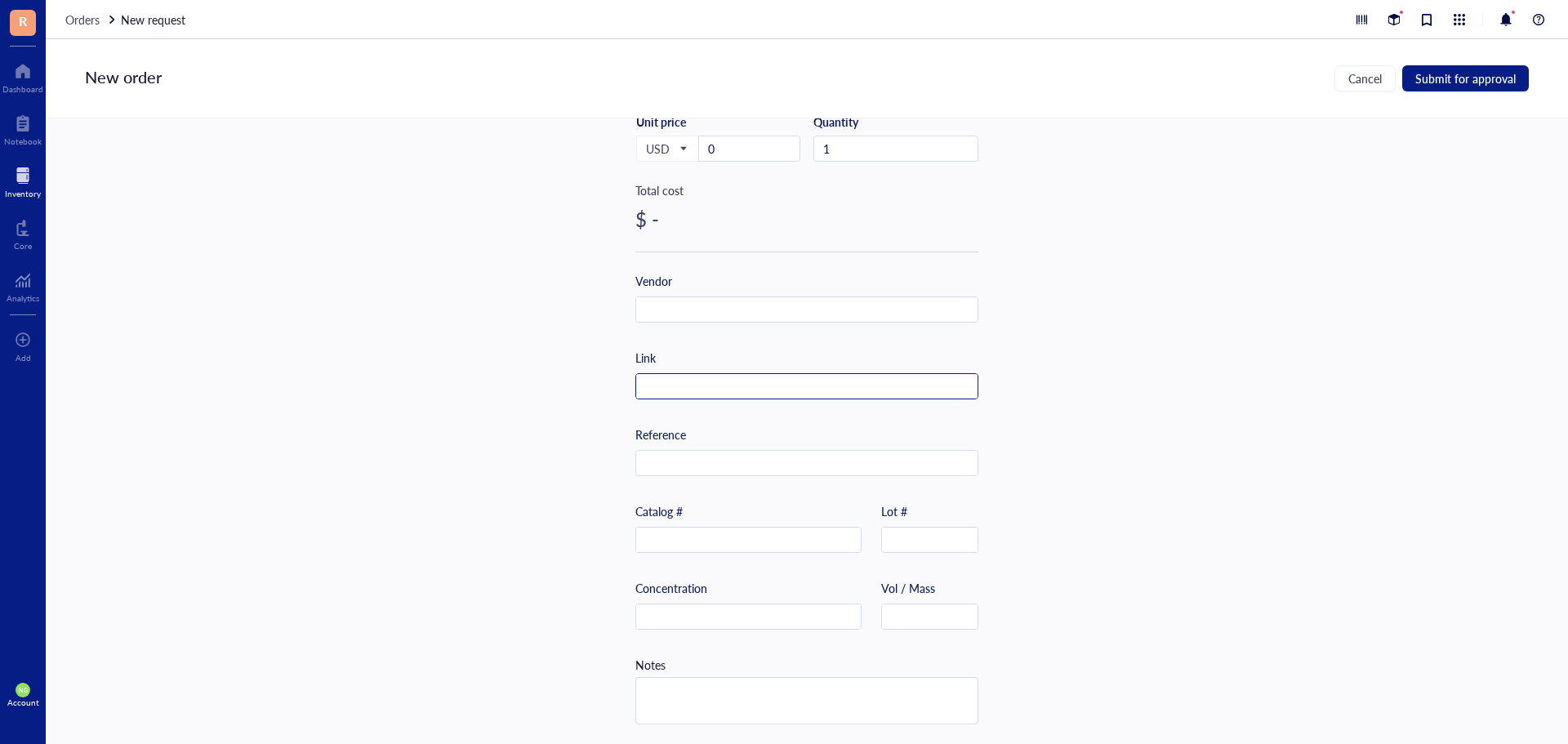
type input "***dNTP Mixture"
click at [724, 378] on input "text" at bounding box center [807, 387] width 341 height 26
paste input "[URL][DOMAIN_NAME]"
type input "[URL][DOMAIN_NAME]"
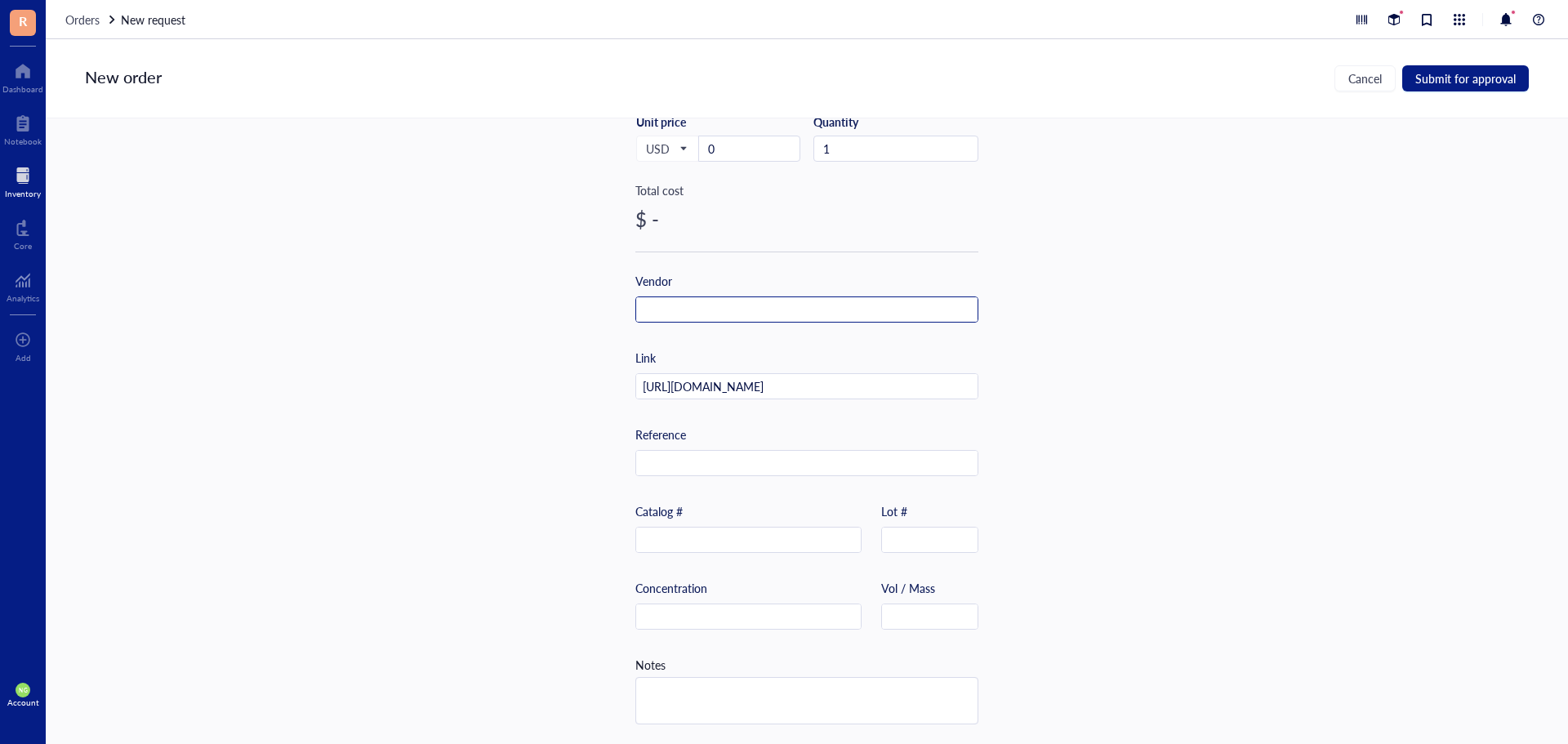
scroll to position [0, 0]
click at [650, 309] on input "text" at bounding box center [807, 311] width 341 height 26
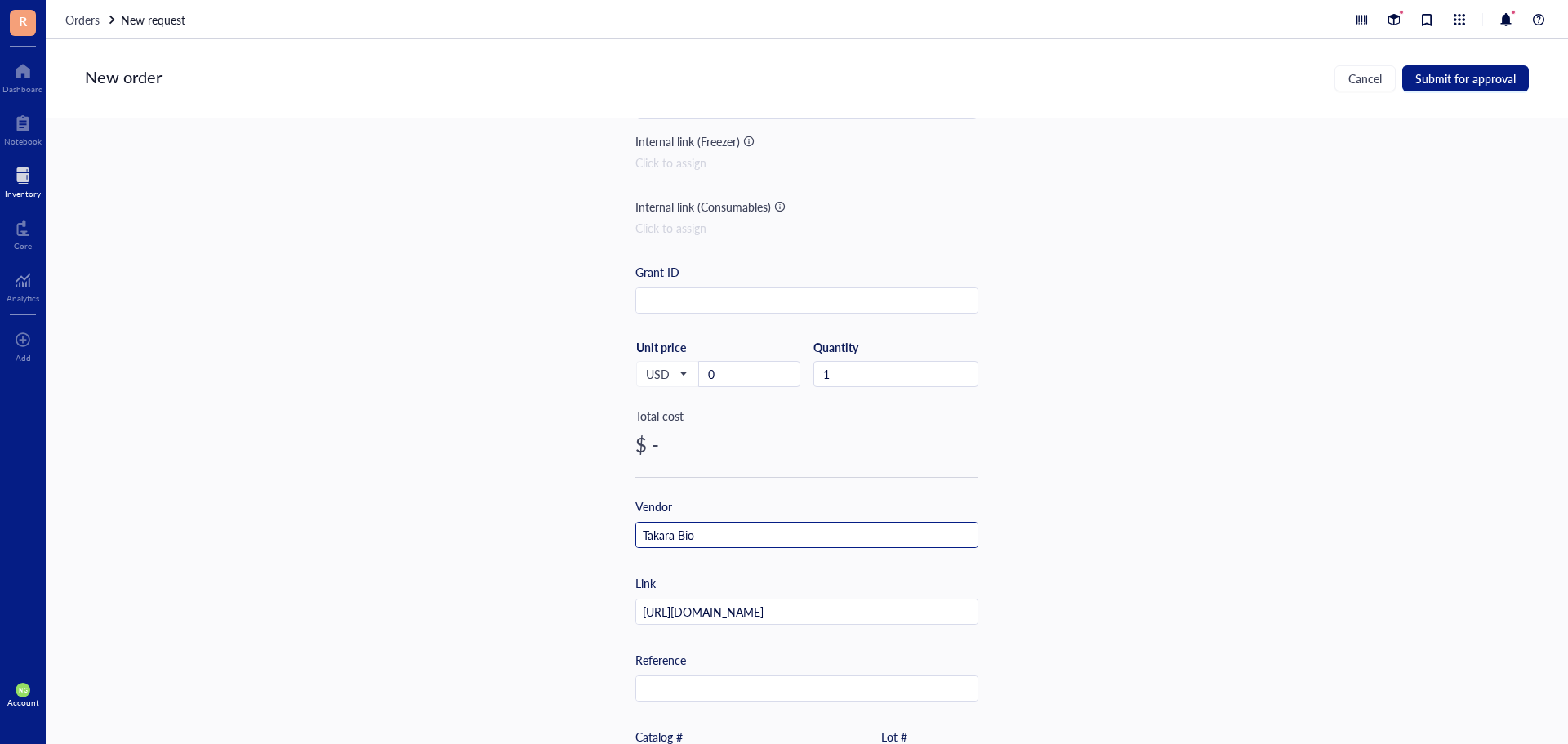
scroll to position [99, 0]
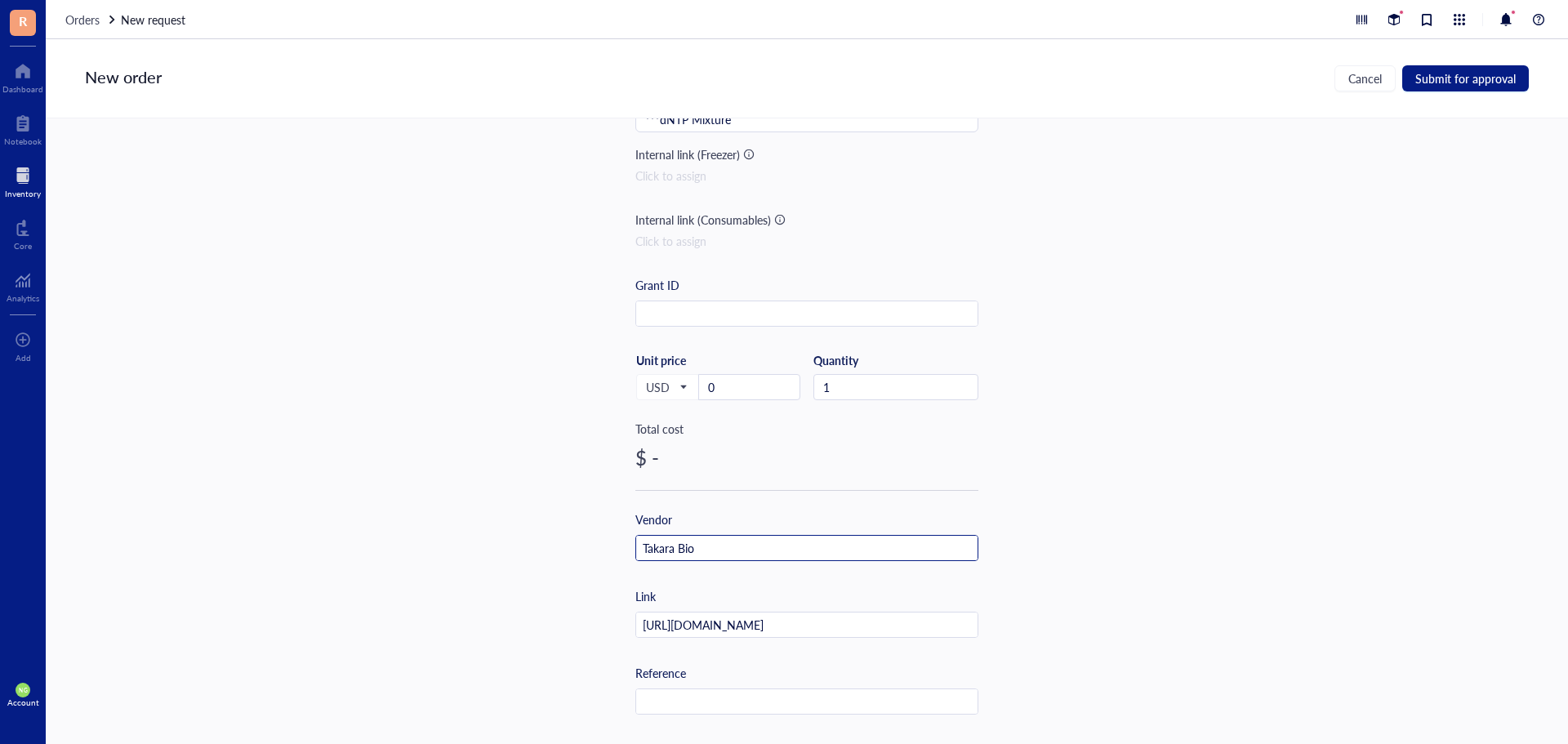
type input "Takara Bio"
drag, startPoint x: 758, startPoint y: 383, endPoint x: 623, endPoint y: 379, distance: 135.1
click at [623, 379] on div "Item name * ***dNTP Mixture Internal link (Freezer) Click to assign Internal li…" at bounding box center [807, 430] width 1522 height 625
type input "84"
drag, startPoint x: 842, startPoint y: 383, endPoint x: 770, endPoint y: 388, distance: 72.2
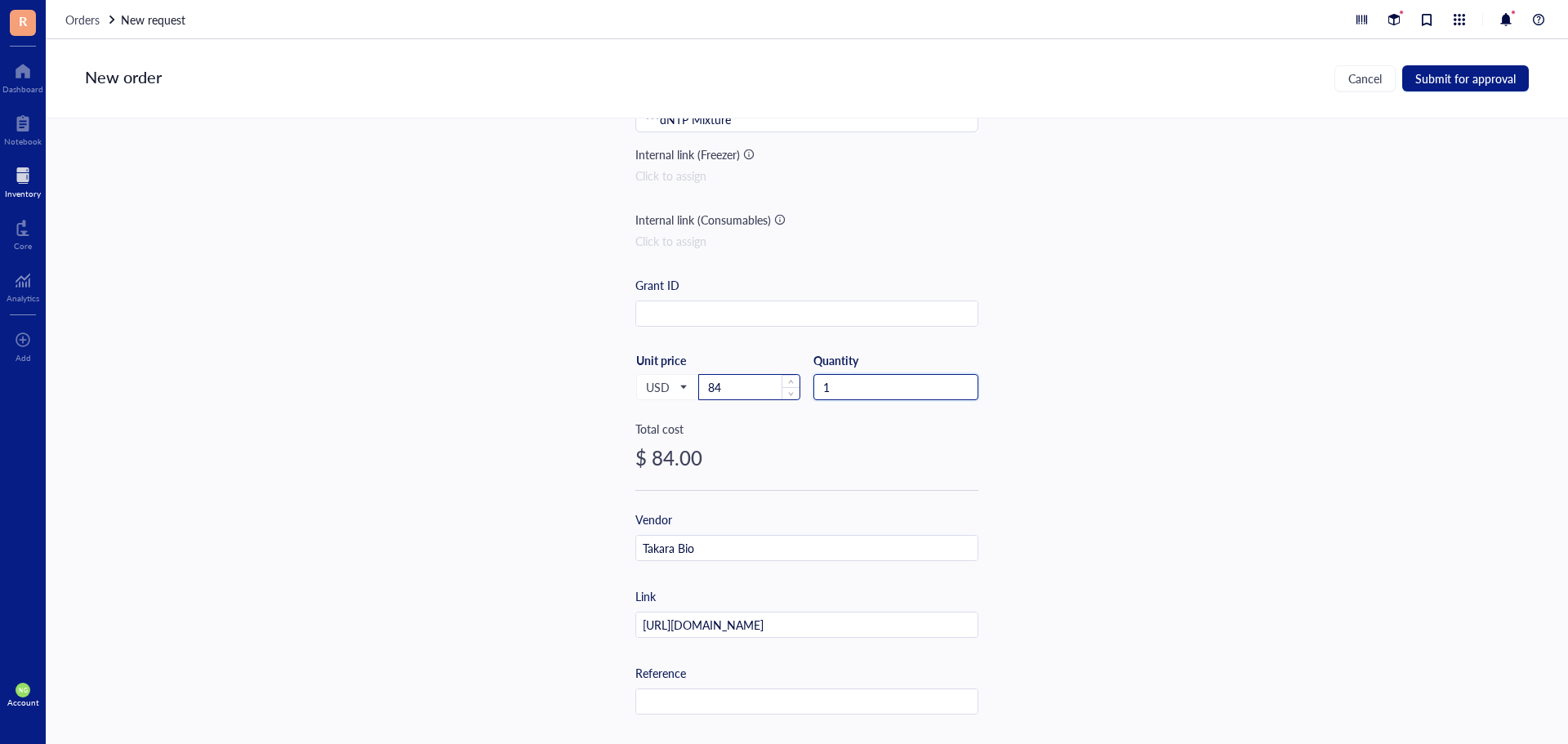
click at [770, 388] on div "USD Unit price 84 Quantity 1" at bounding box center [807, 386] width 343 height 67
type input "5"
click at [849, 468] on div "$ 420.00" at bounding box center [807, 457] width 343 height 26
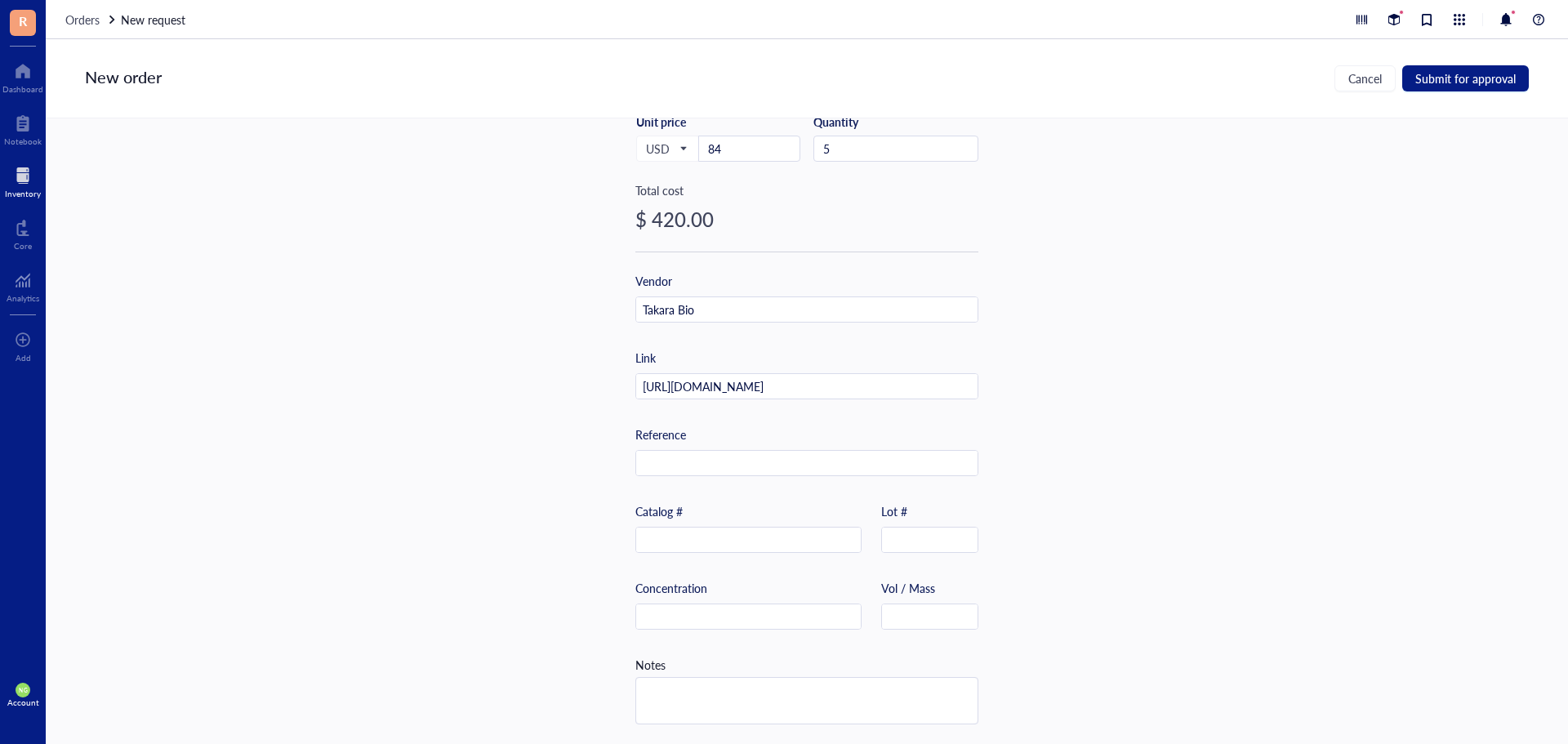
scroll to position [343, 0]
click at [710, 529] on input "text" at bounding box center [748, 541] width 225 height 26
type input "4030"
click at [1161, 460] on div "Item name * ***dNTP Mixture Internal link (Freezer) Click to assign Internal li…" at bounding box center [807, 430] width 1522 height 625
drag, startPoint x: 1454, startPoint y: 96, endPoint x: 1460, endPoint y: 89, distance: 9.2
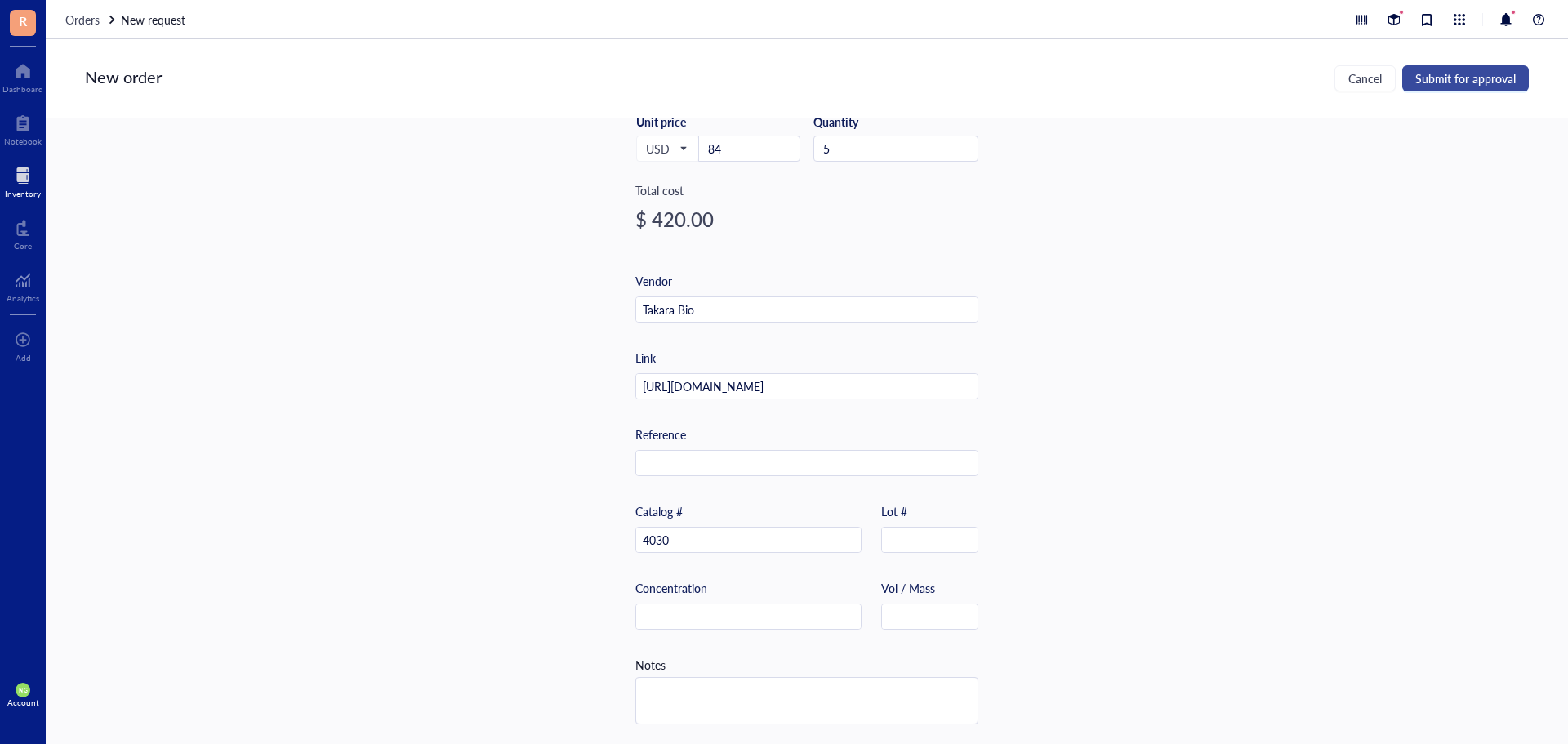
click at [1455, 95] on div "New order Cancel Submit for approval" at bounding box center [807, 79] width 1522 height 79
click at [1461, 85] on span "Submit for approval" at bounding box center [1466, 79] width 101 height 13
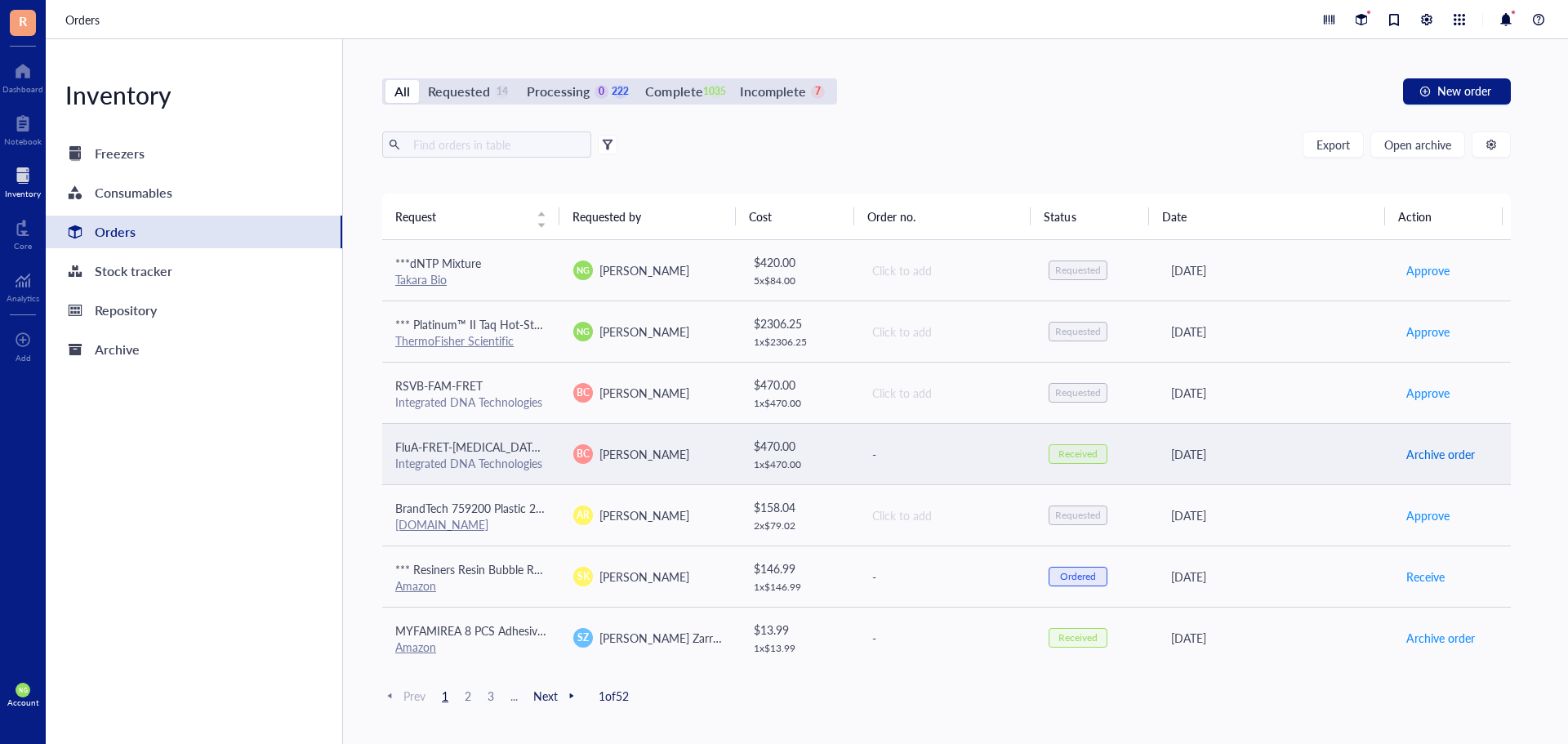
click at [1407, 456] on span "Archive order" at bounding box center [1441, 454] width 69 height 18
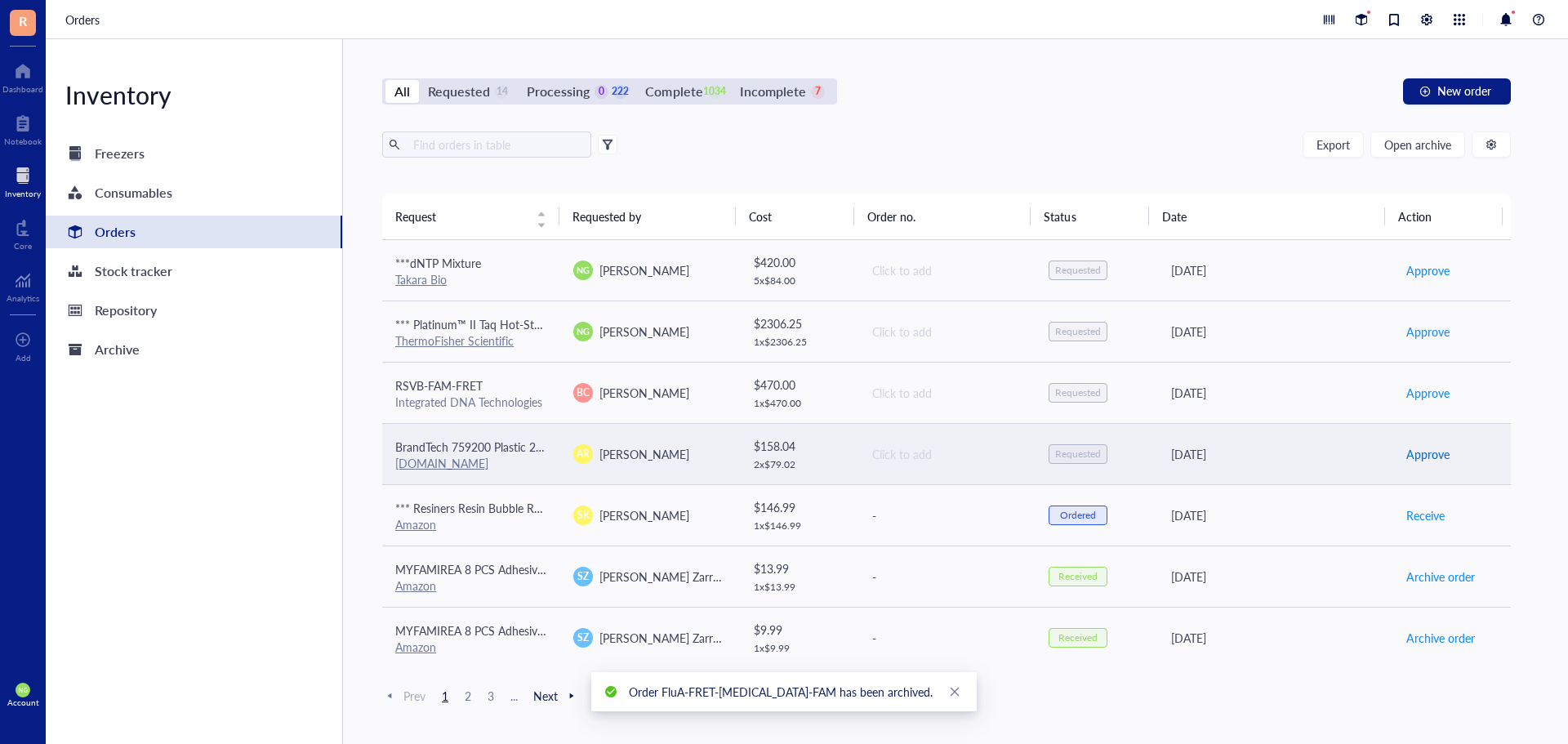
drag, startPoint x: 1407, startPoint y: 456, endPoint x: 1395, endPoint y: 456, distance: 12.0
click at [1407, 456] on span "Approve" at bounding box center [1428, 454] width 43 height 18
click at [1409, 454] on span "Approve" at bounding box center [1428, 454] width 43 height 18
click at [1409, 454] on span "Place order" at bounding box center [1434, 454] width 57 height 18
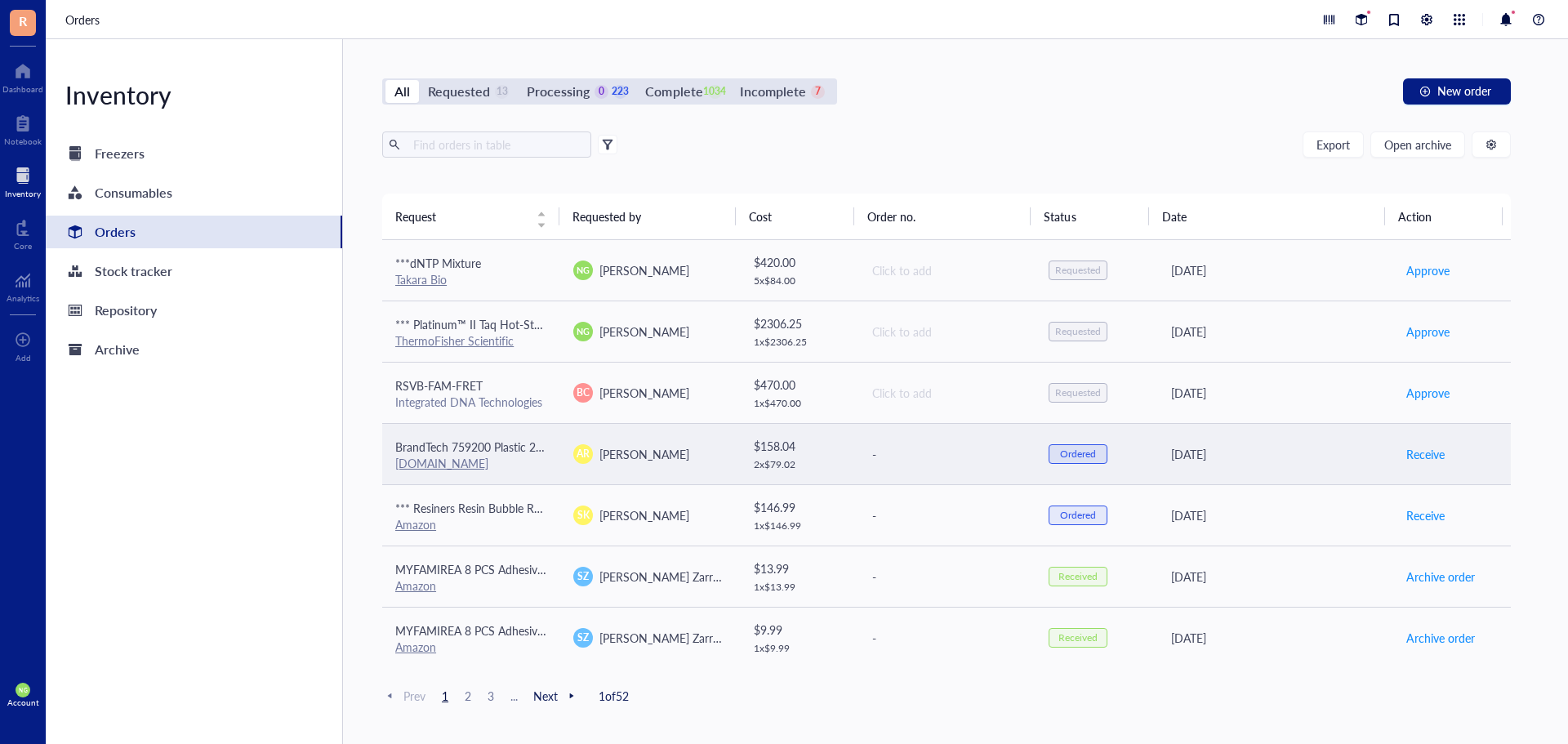
drag, startPoint x: 1423, startPoint y: 452, endPoint x: 1293, endPoint y: 460, distance: 130.2
click at [1315, 451] on div "[DATE]" at bounding box center [1275, 454] width 208 height 18
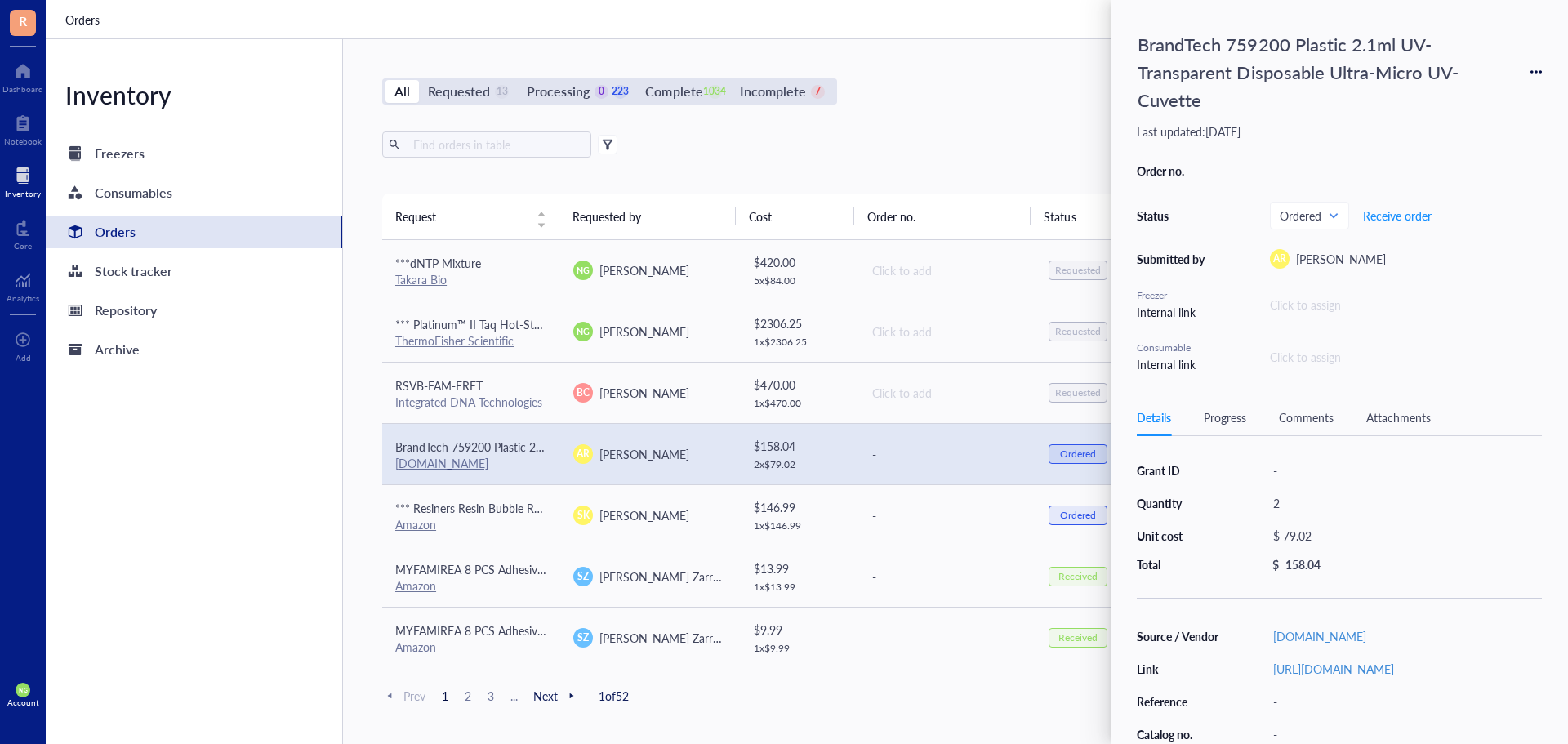
click at [1057, 120] on div "All Requested 13 Processing 0 223 Complete 1034 Incomplete 7 New order Export O…" at bounding box center [946, 392] width 1207 height 705
